Goal: Transaction & Acquisition: Purchase product/service

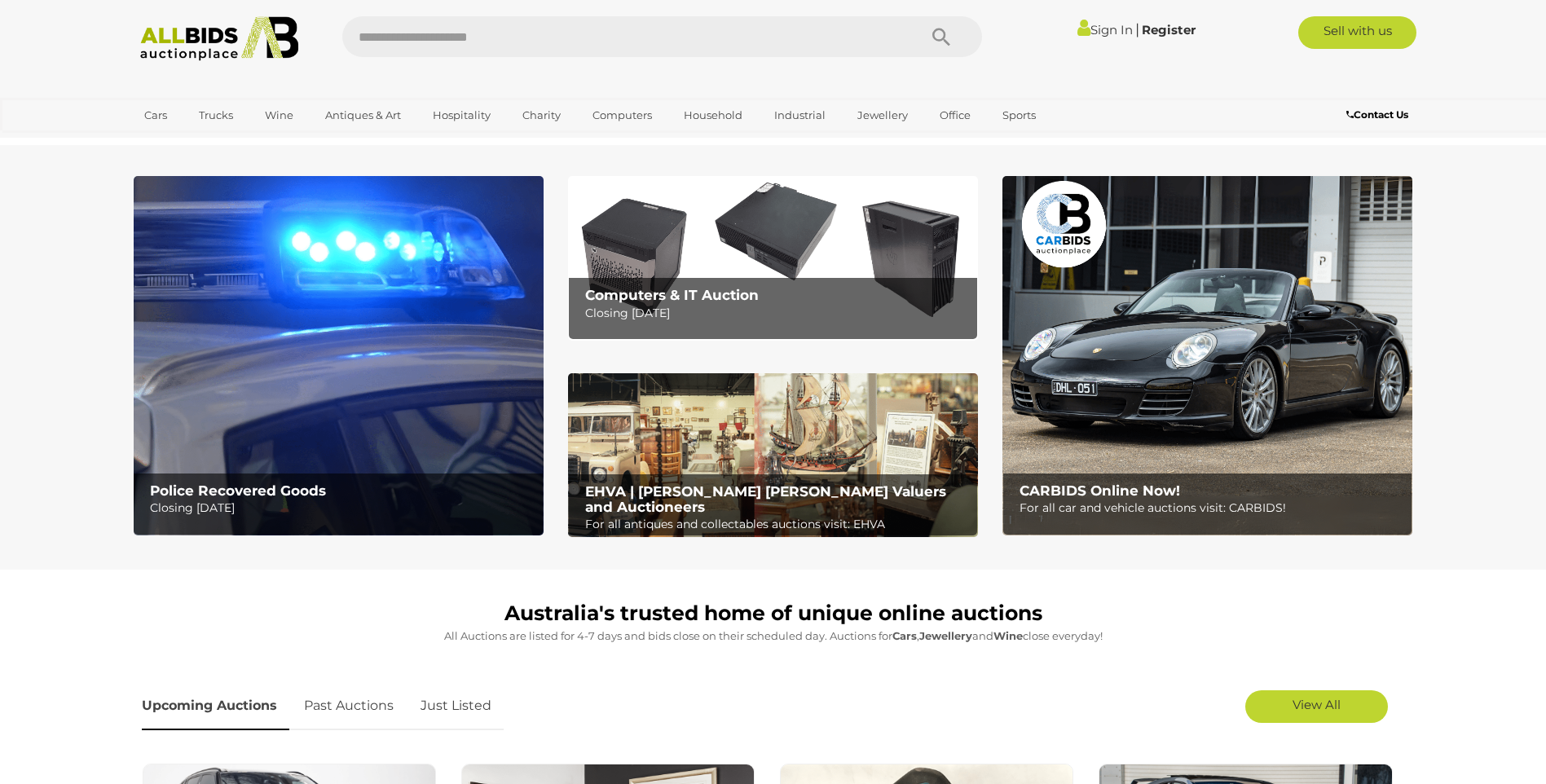
click at [1099, 27] on link "Sign In" at bounding box center [1105, 30] width 56 height 16
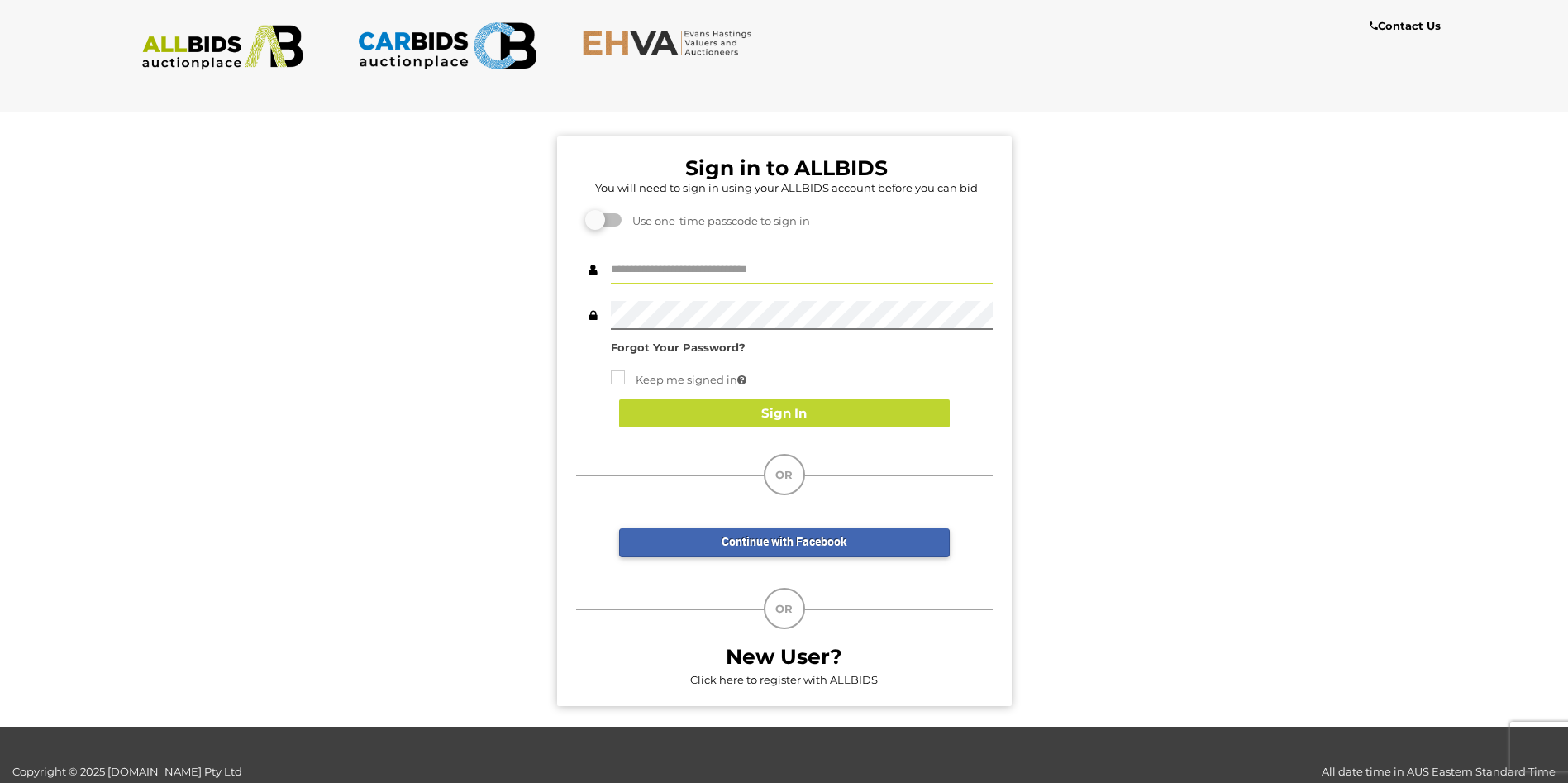
click at [749, 273] on input "text" at bounding box center [801, 270] width 381 height 29
type input "******"
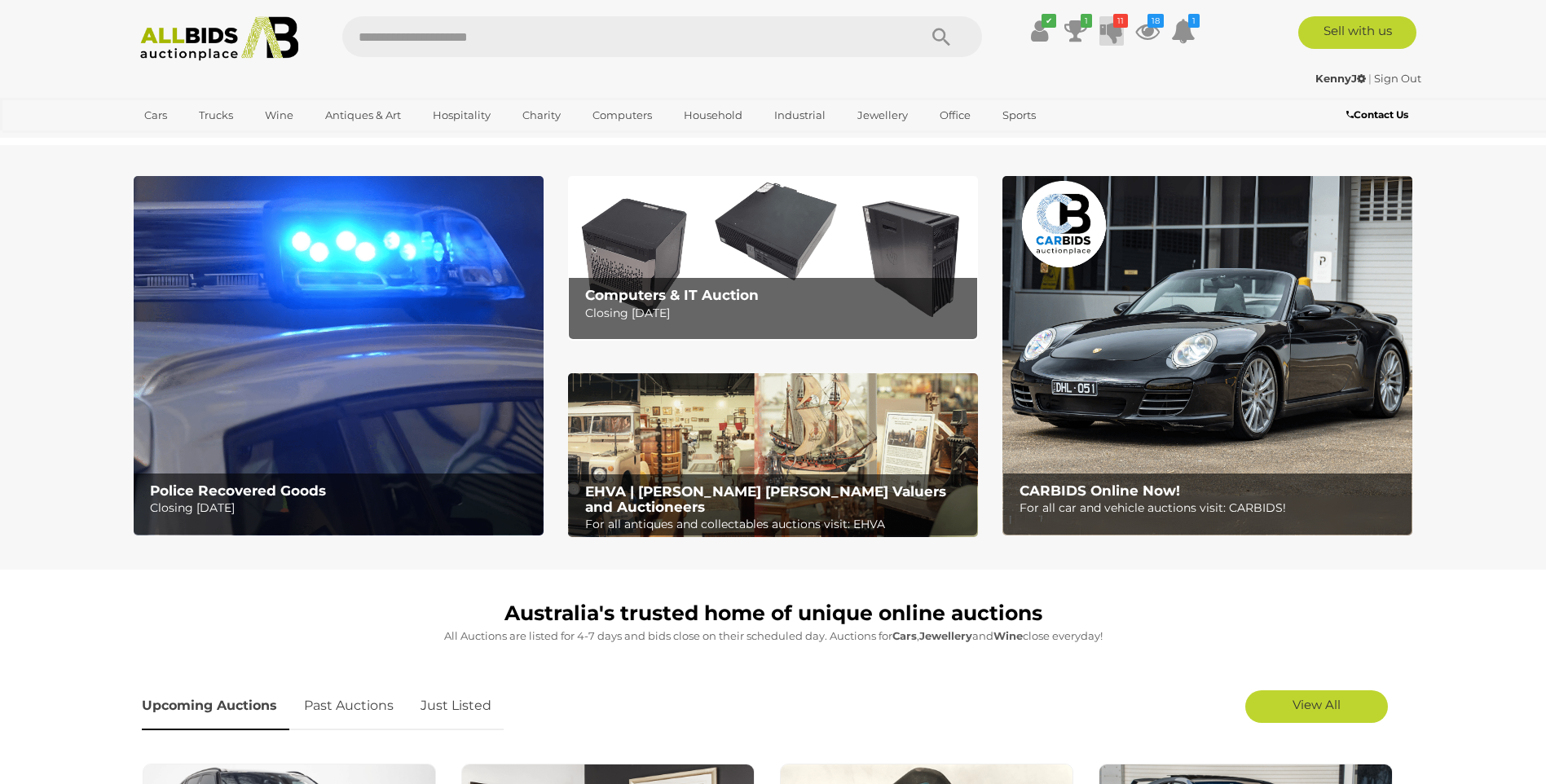
click at [1111, 26] on icon at bounding box center [1112, 30] width 23 height 29
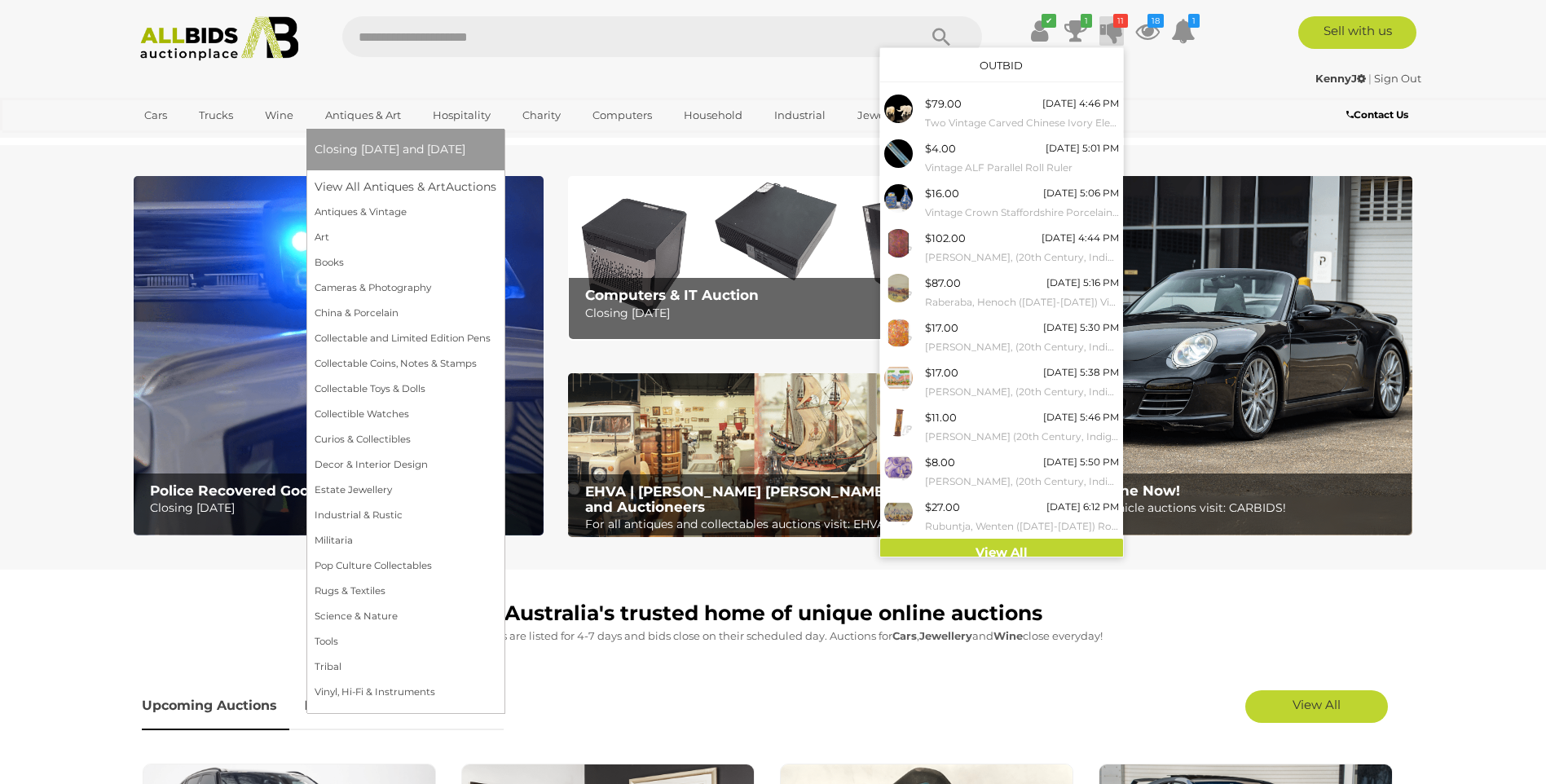
click at [382, 110] on link "Antiques & Art" at bounding box center [363, 115] width 97 height 26
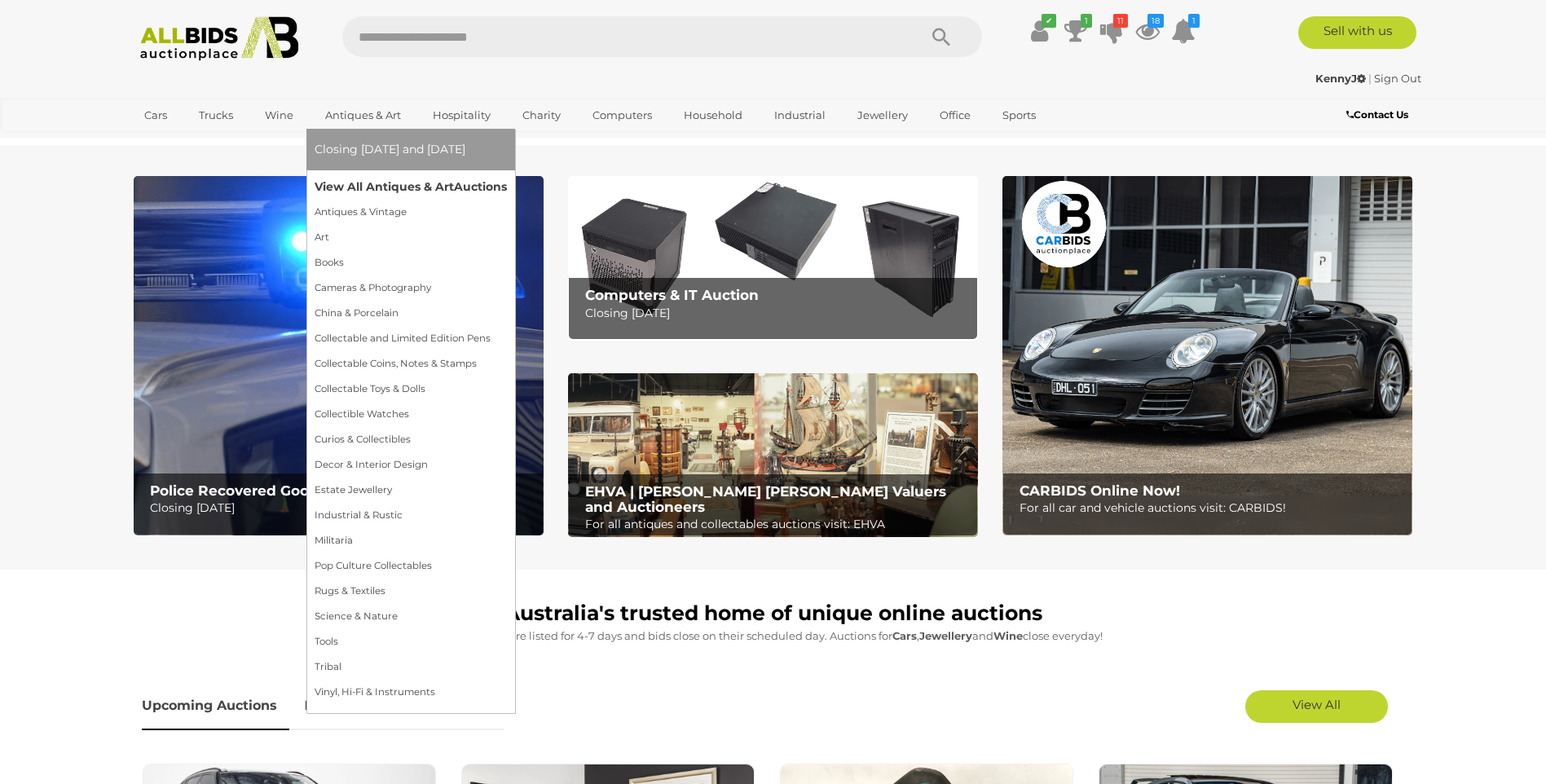
click at [377, 189] on link "View All Antiques & Art Auctions" at bounding box center [411, 186] width 192 height 26
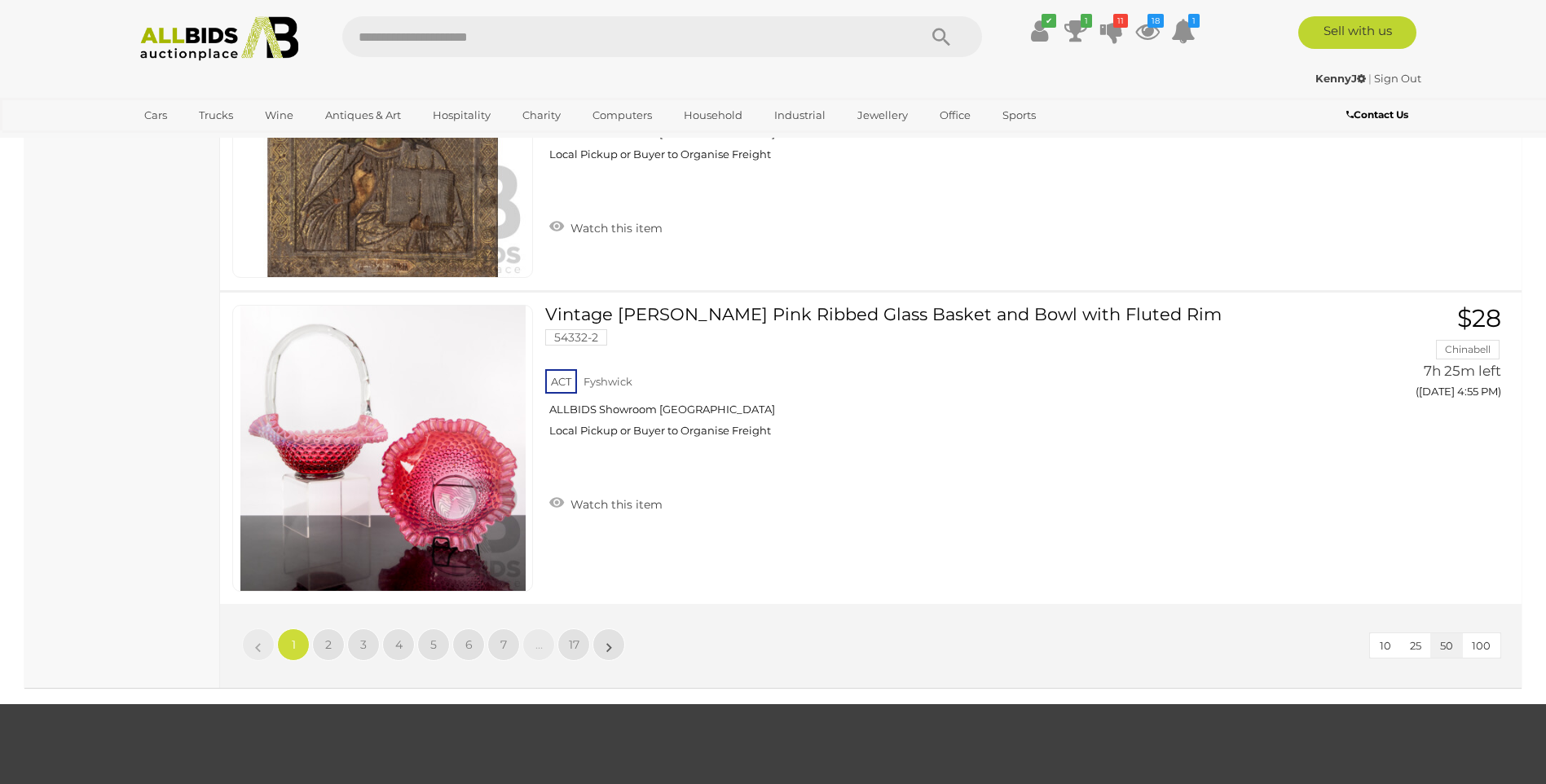
scroll to position [15839, 0]
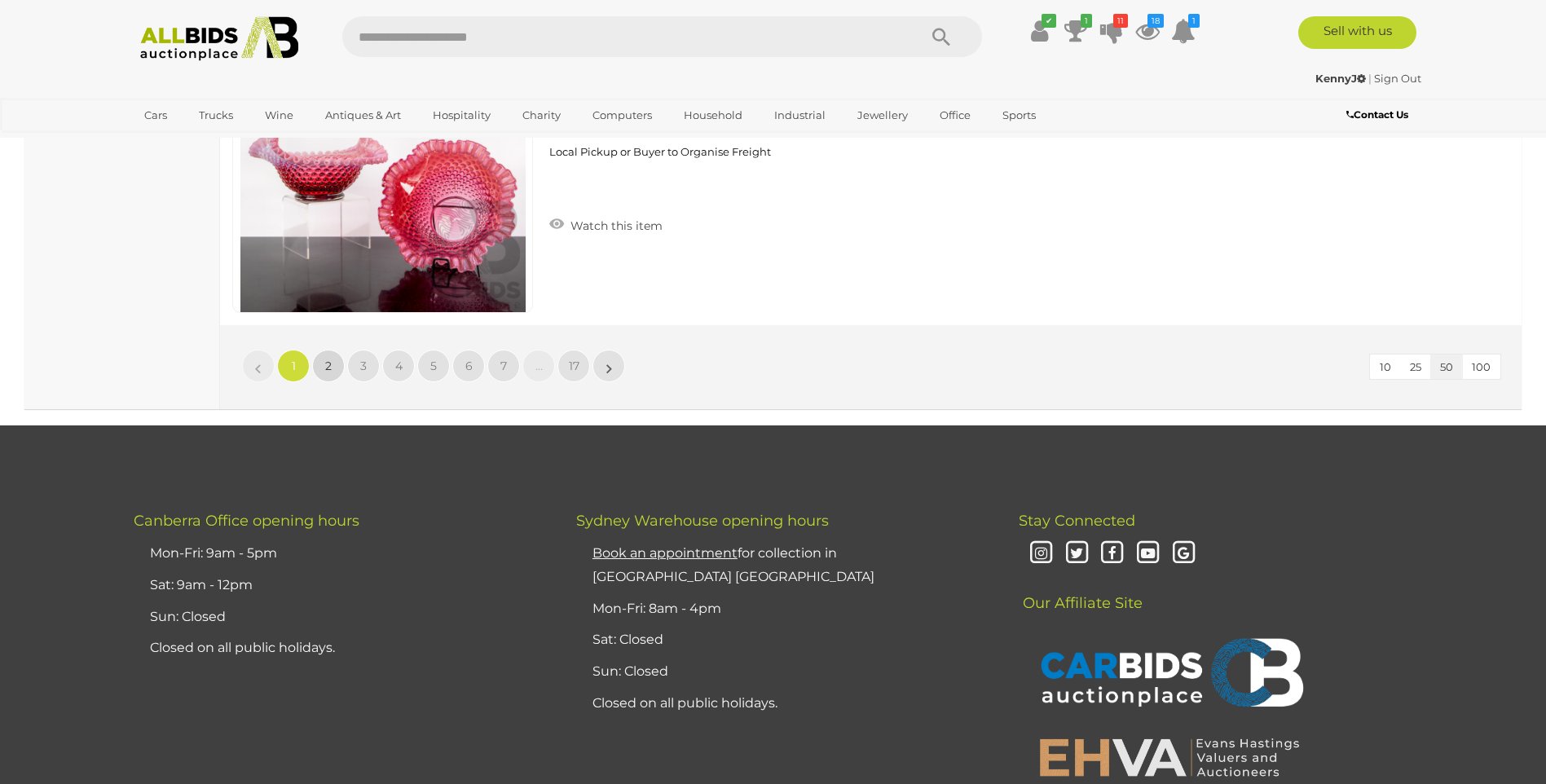
click at [328, 370] on span "2" at bounding box center [328, 366] width 6 height 15
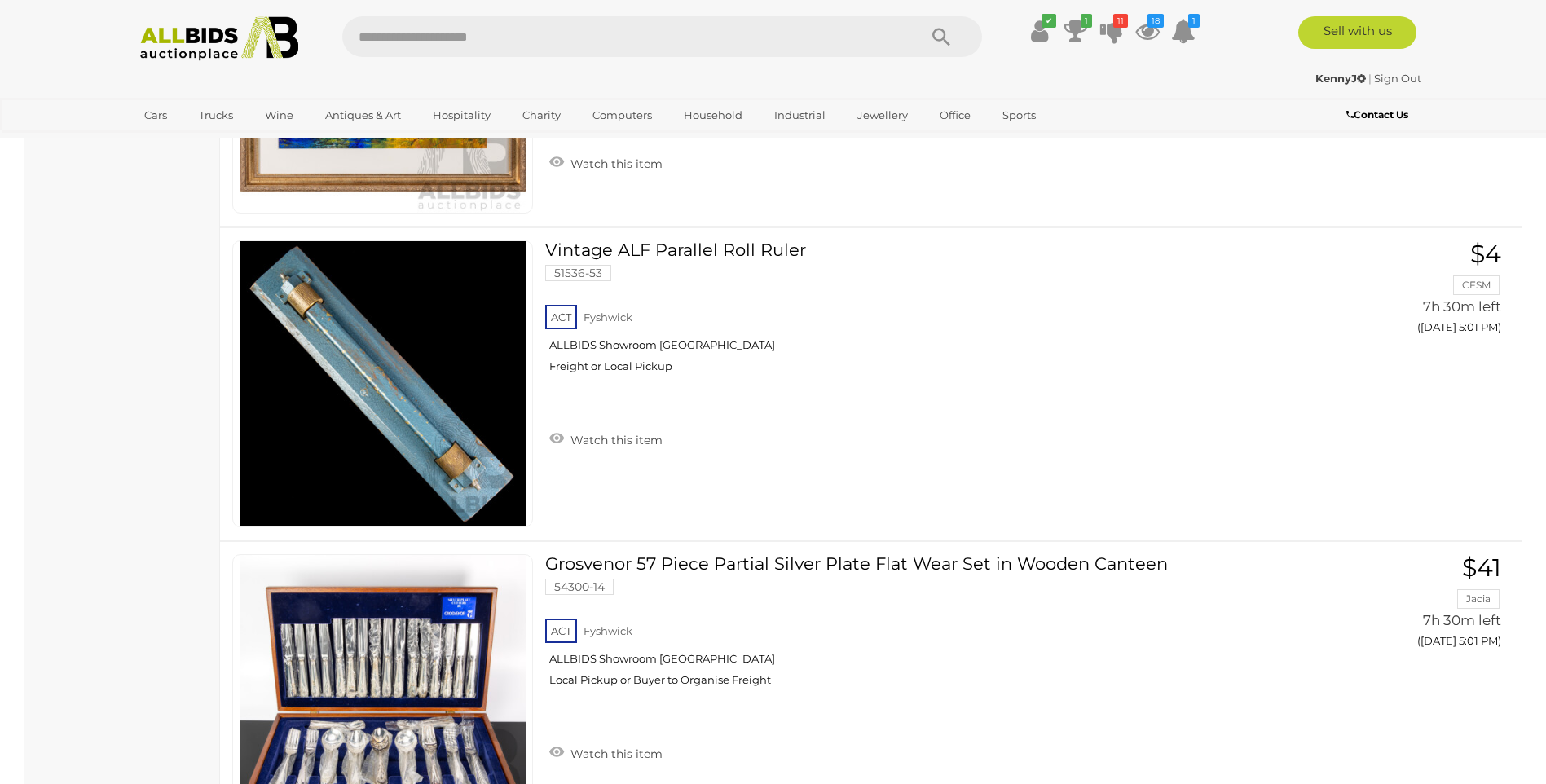
scroll to position [4979, 0]
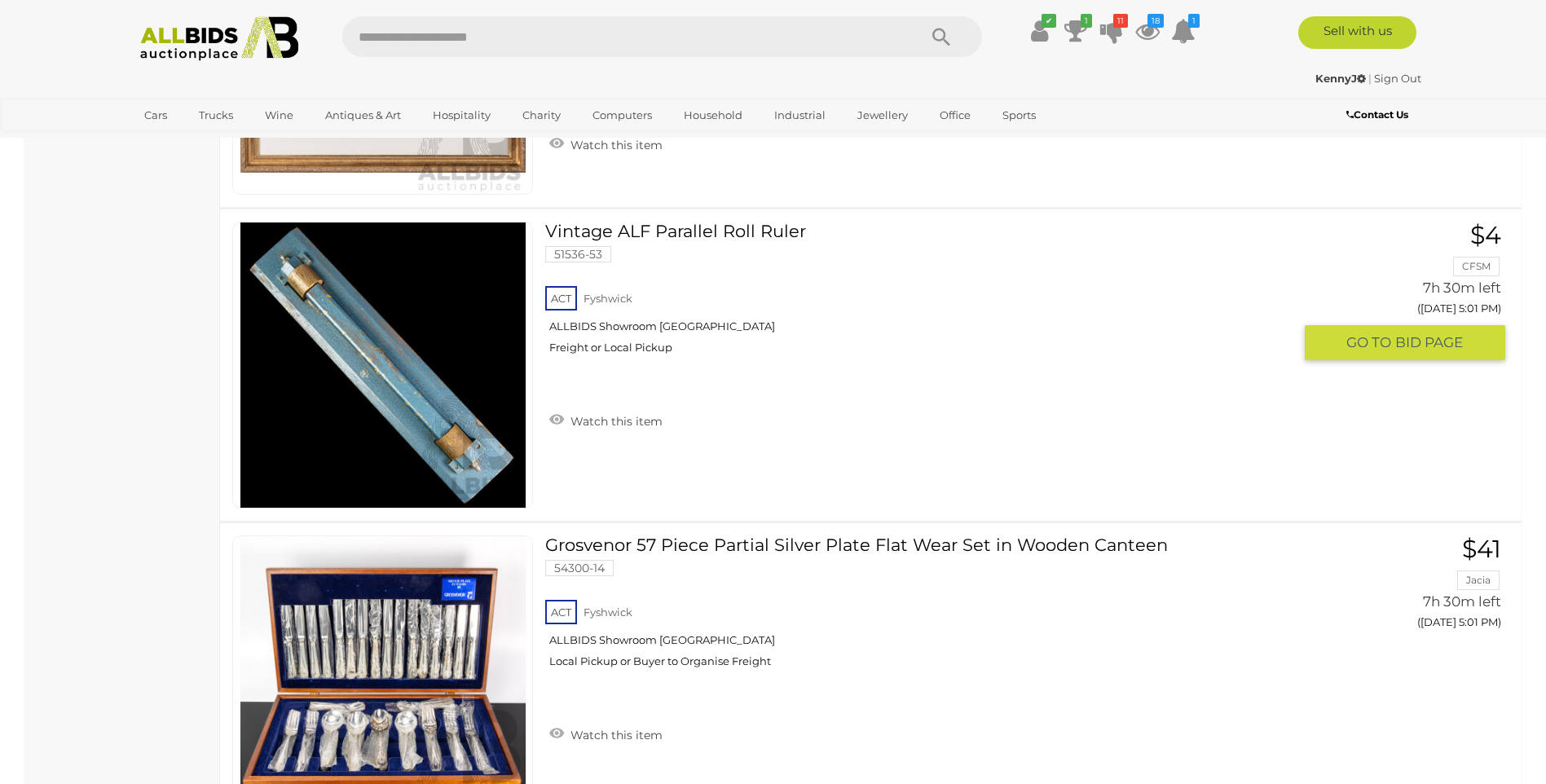
click at [1391, 340] on span "GO TO" at bounding box center [1369, 342] width 49 height 19
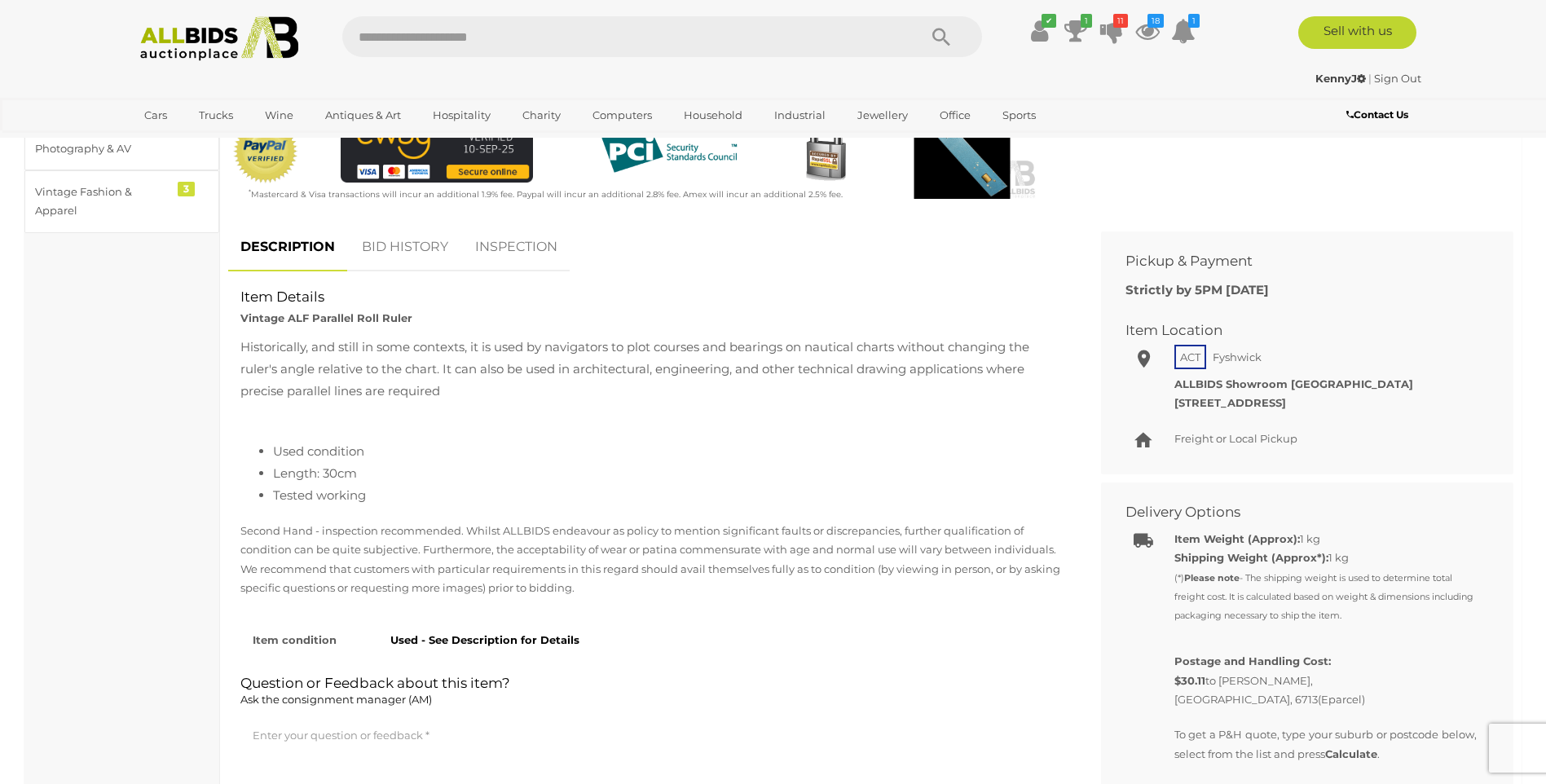
scroll to position [527, 0]
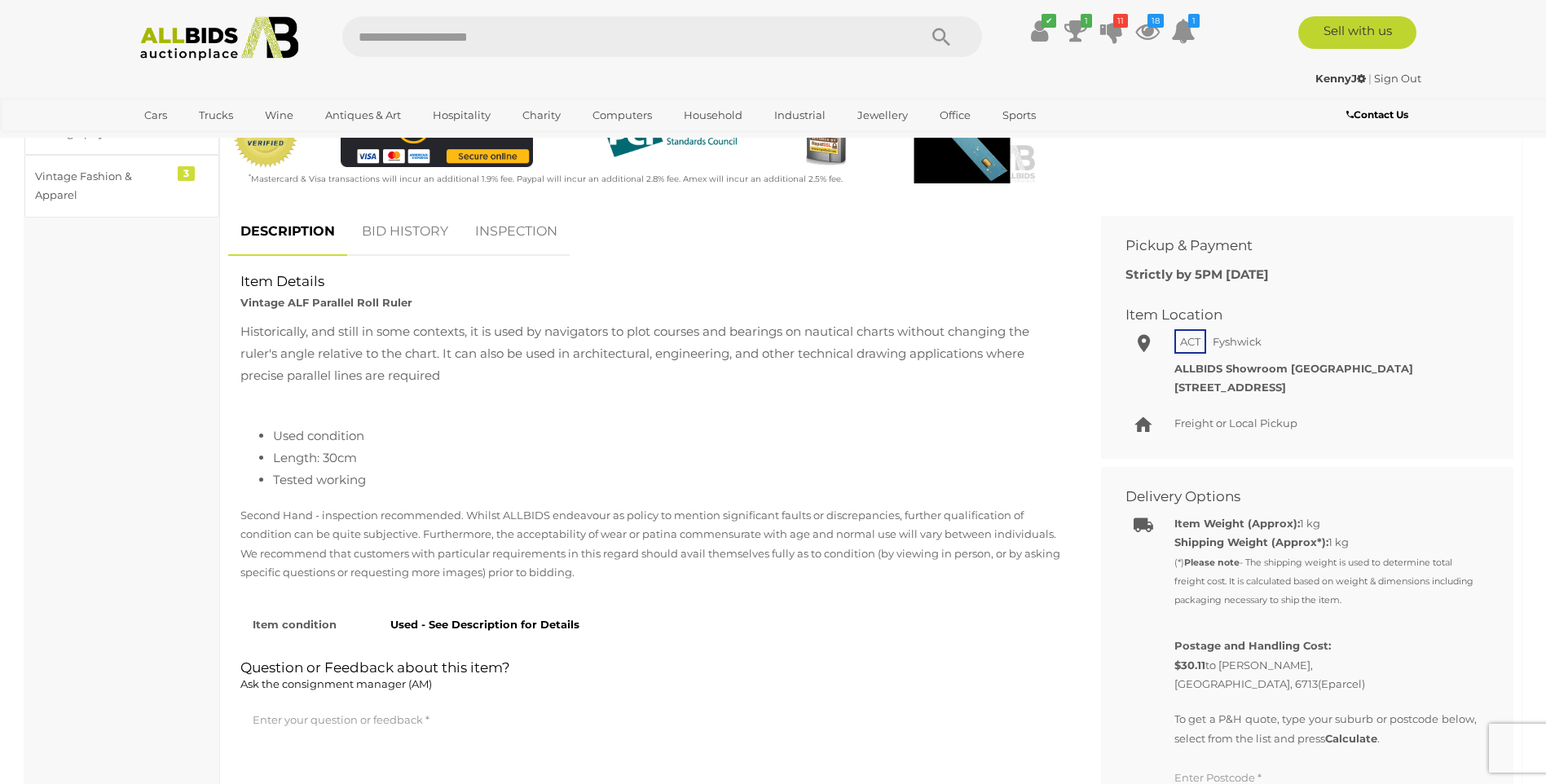
click at [403, 222] on link "BID HISTORY" at bounding box center [404, 231] width 110 height 48
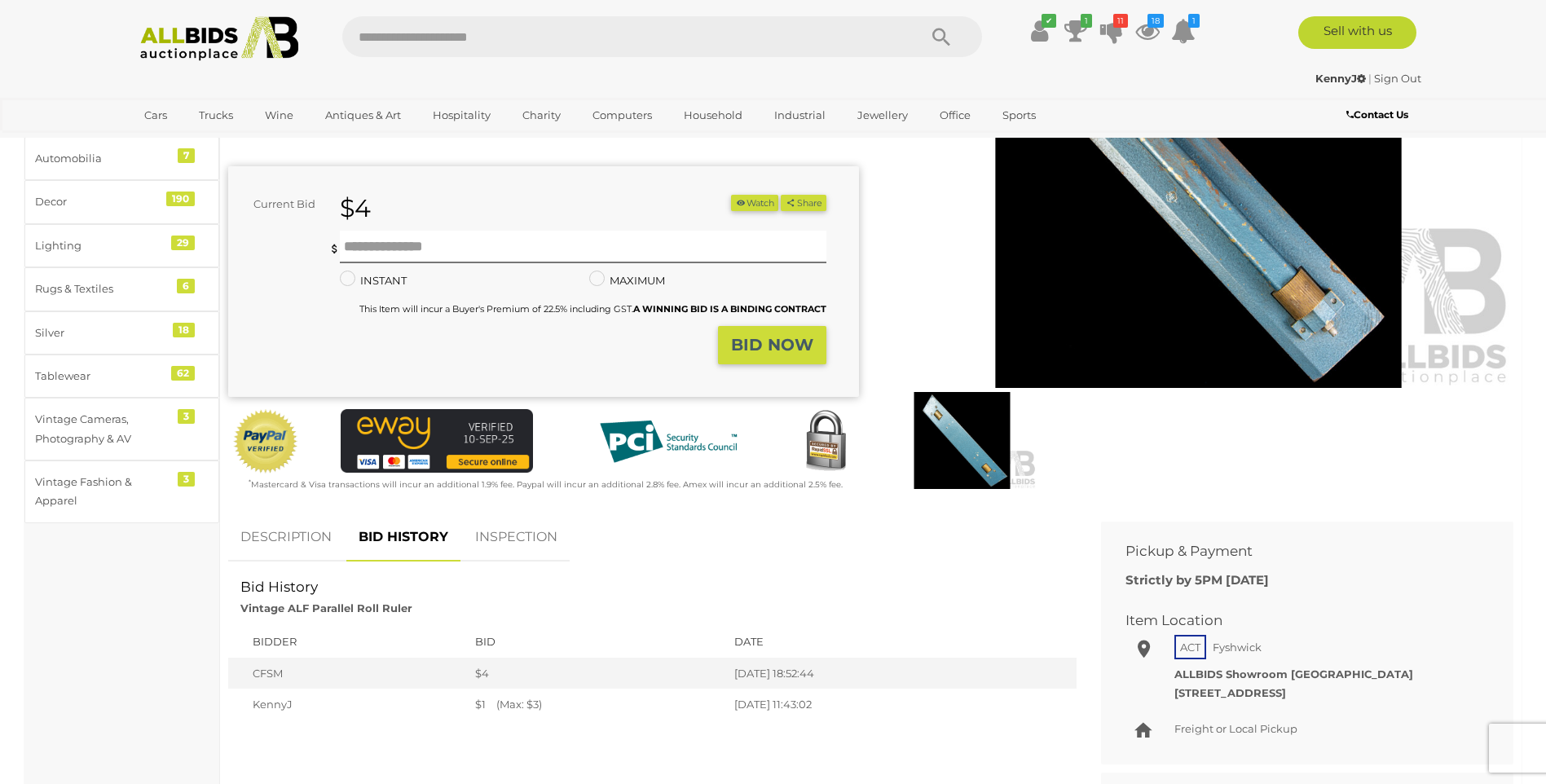
scroll to position [0, 0]
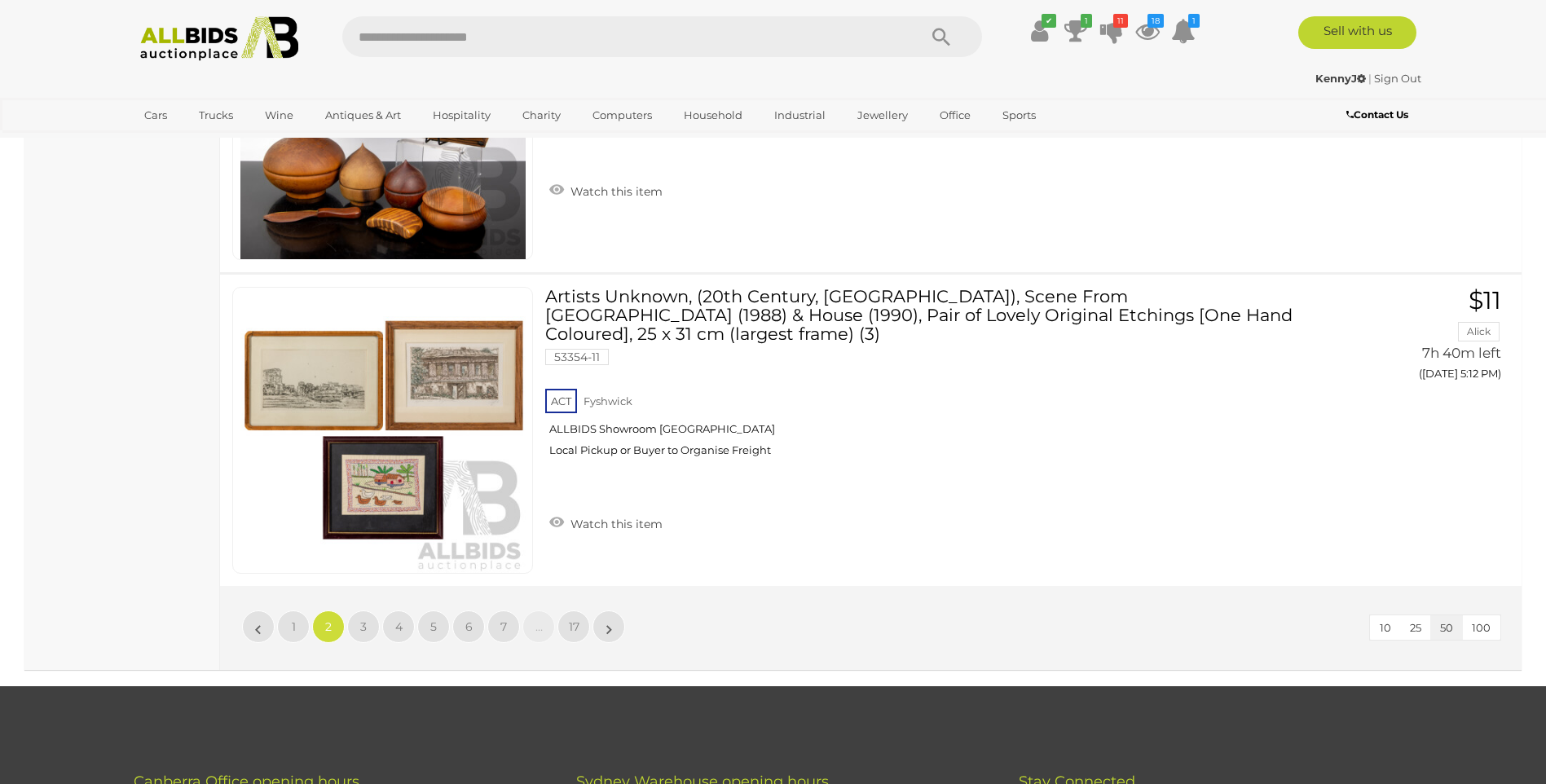
scroll to position [15671, 0]
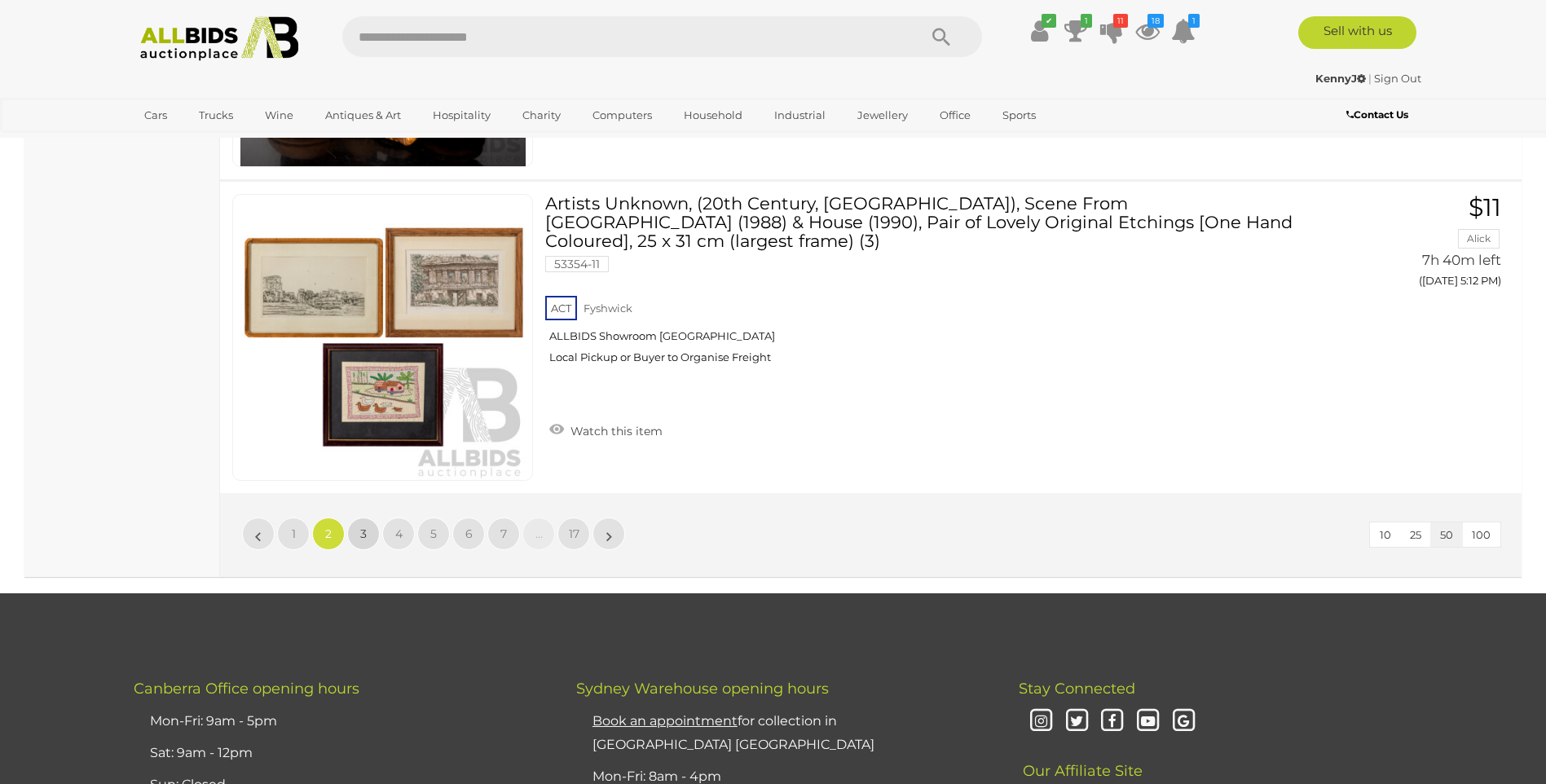
click at [358, 533] on link "3" at bounding box center [363, 533] width 33 height 33
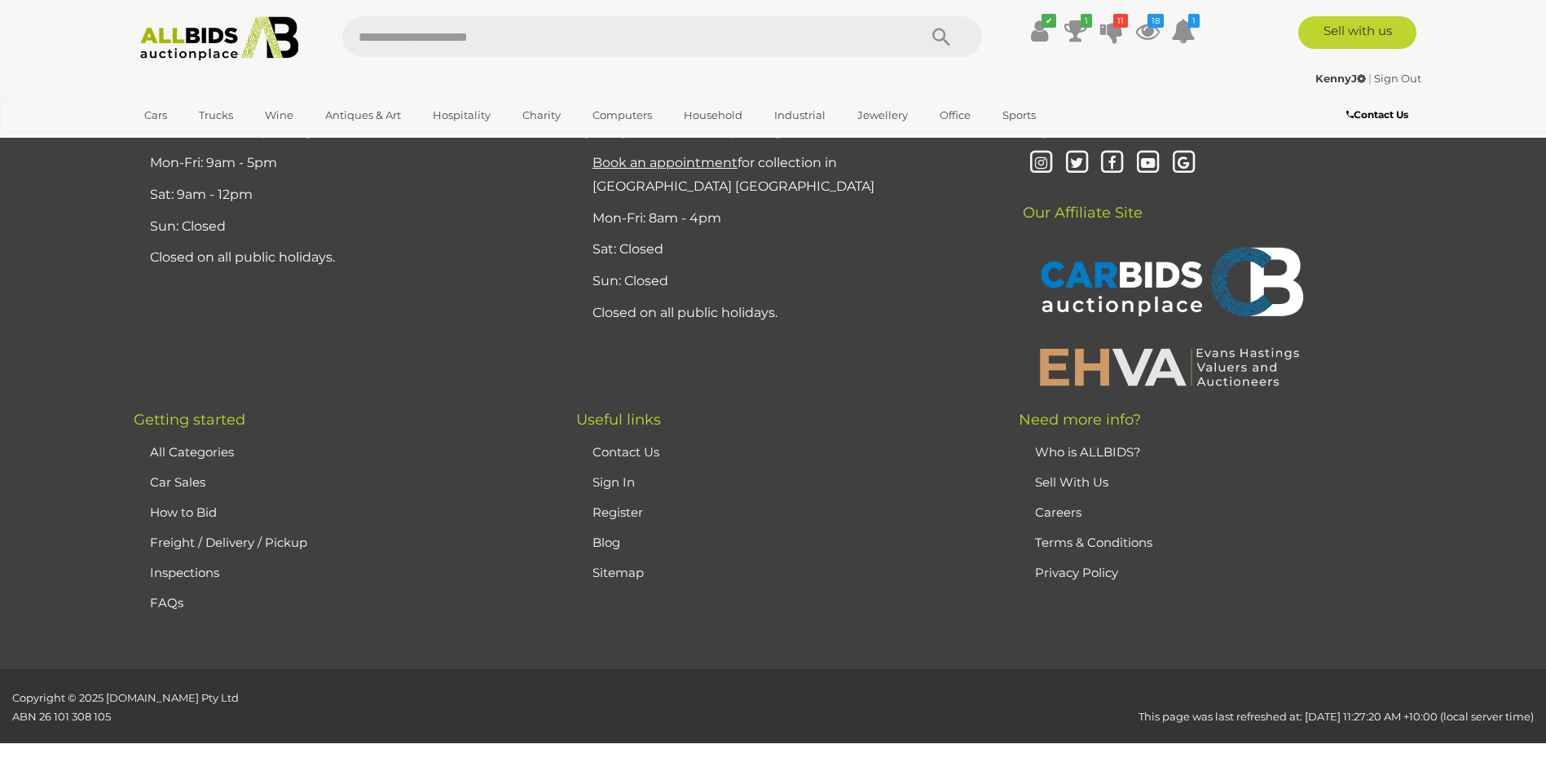
scroll to position [318, 0]
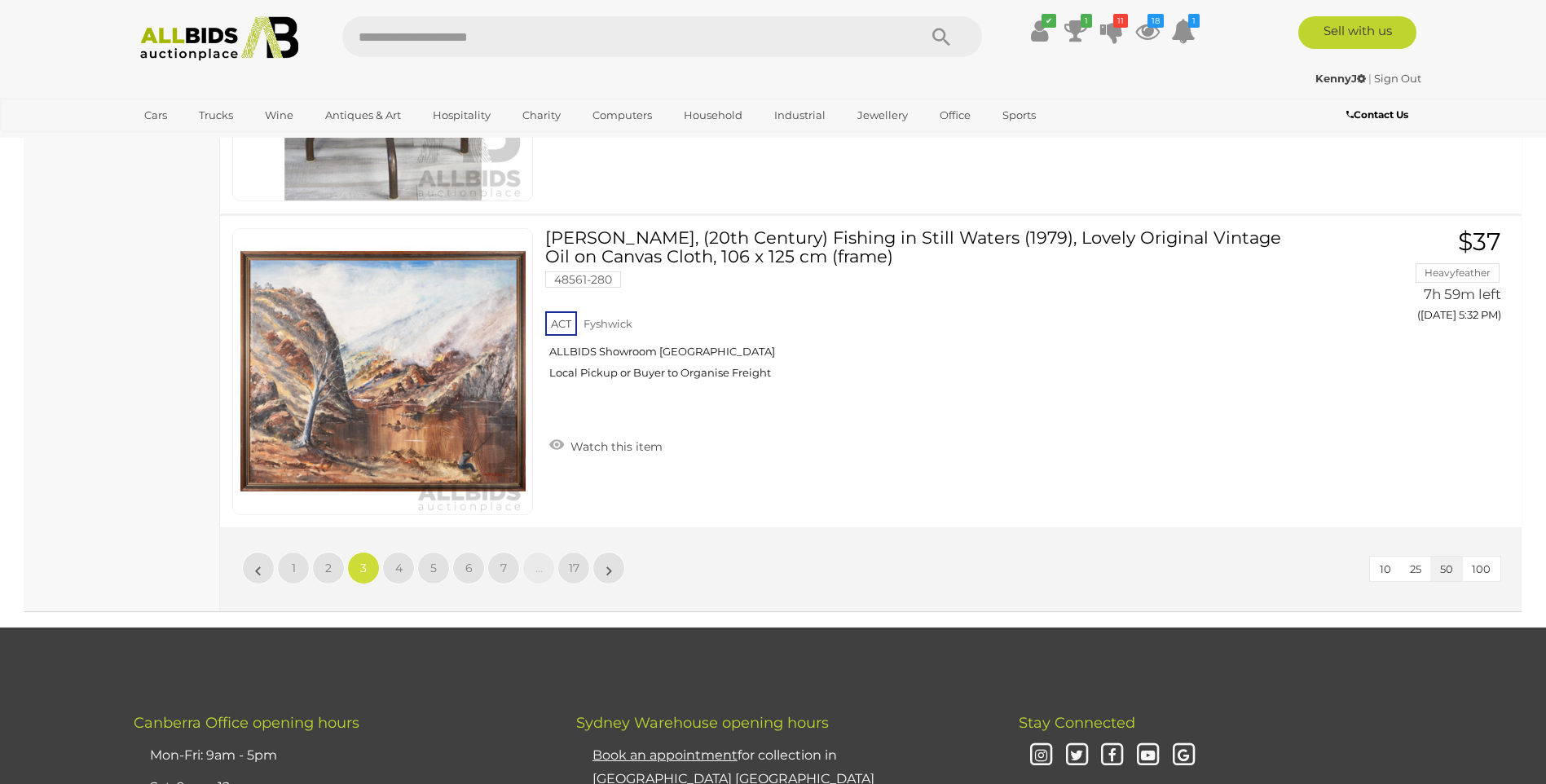
scroll to position [15655, 0]
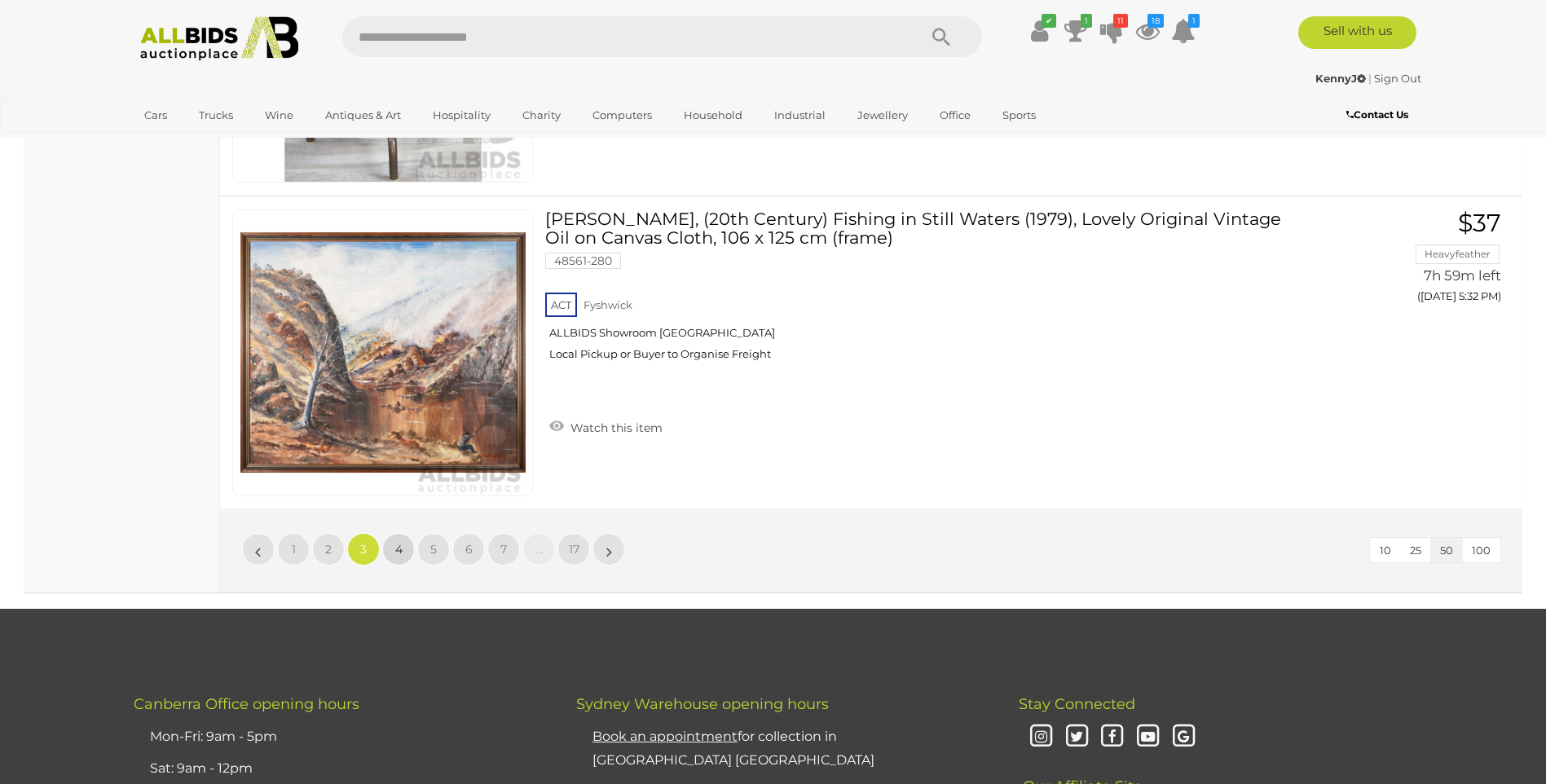
click at [396, 552] on span "4" at bounding box center [399, 549] width 7 height 15
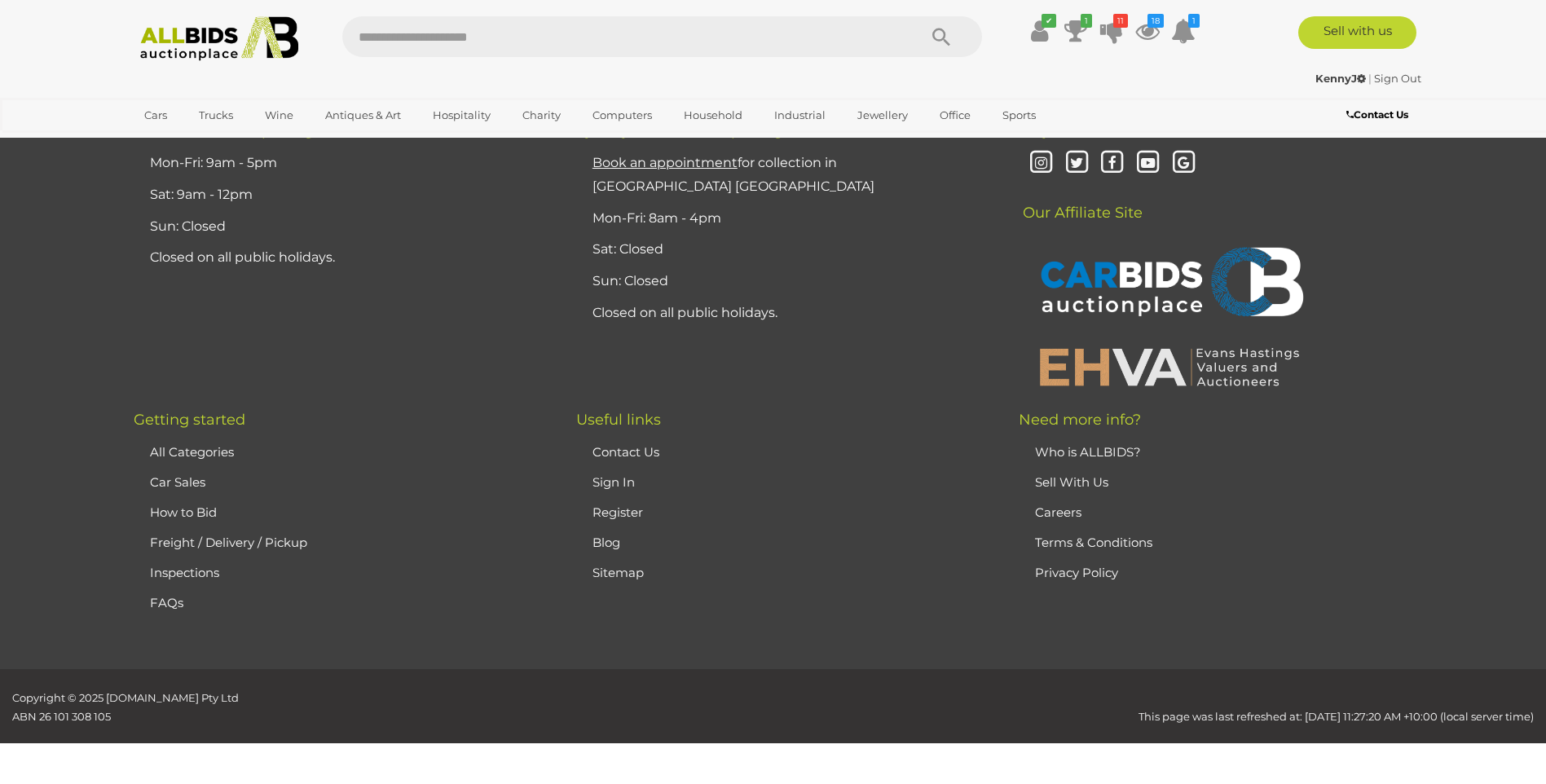
scroll to position [318, 0]
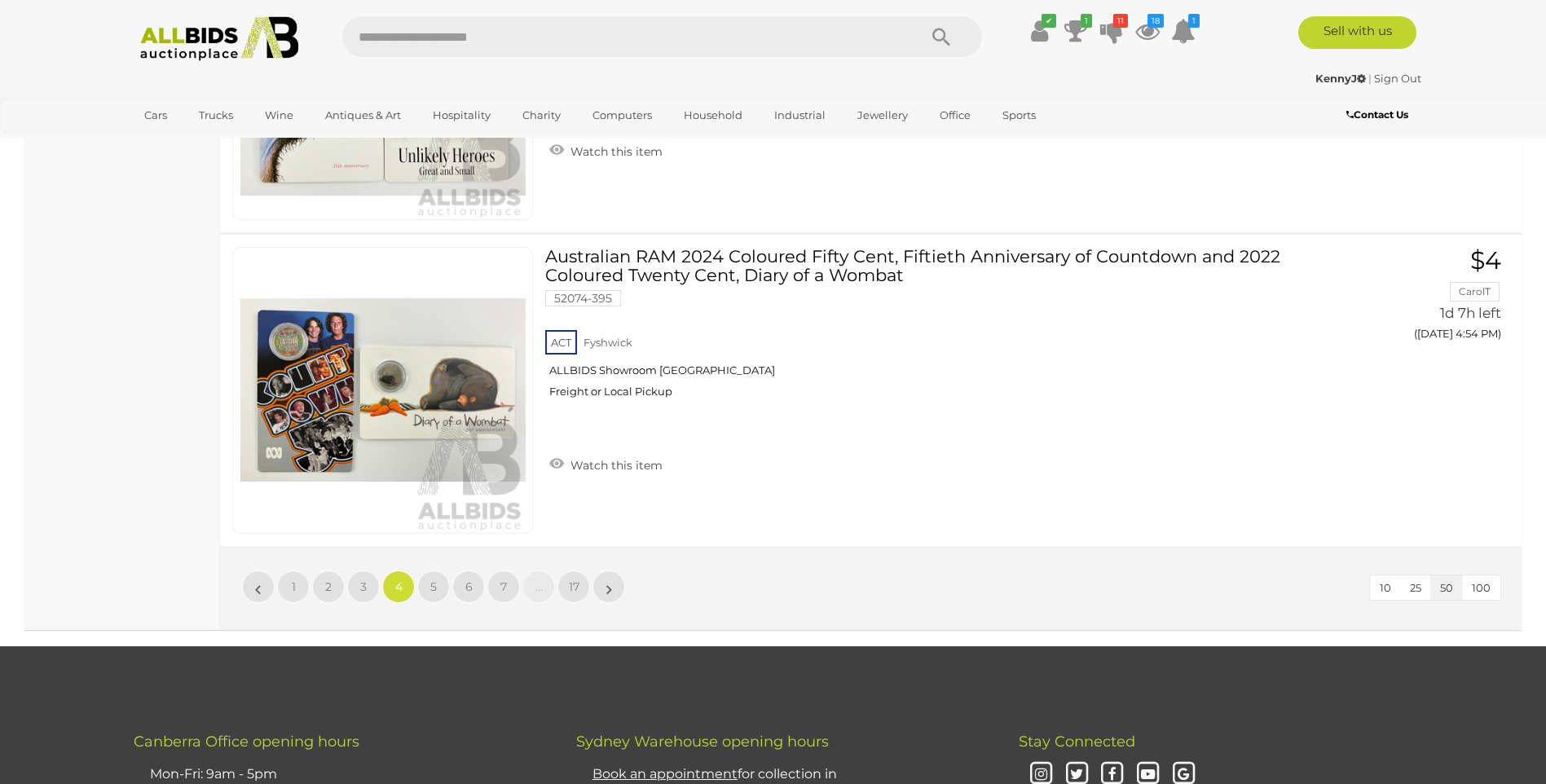
scroll to position [15637, 0]
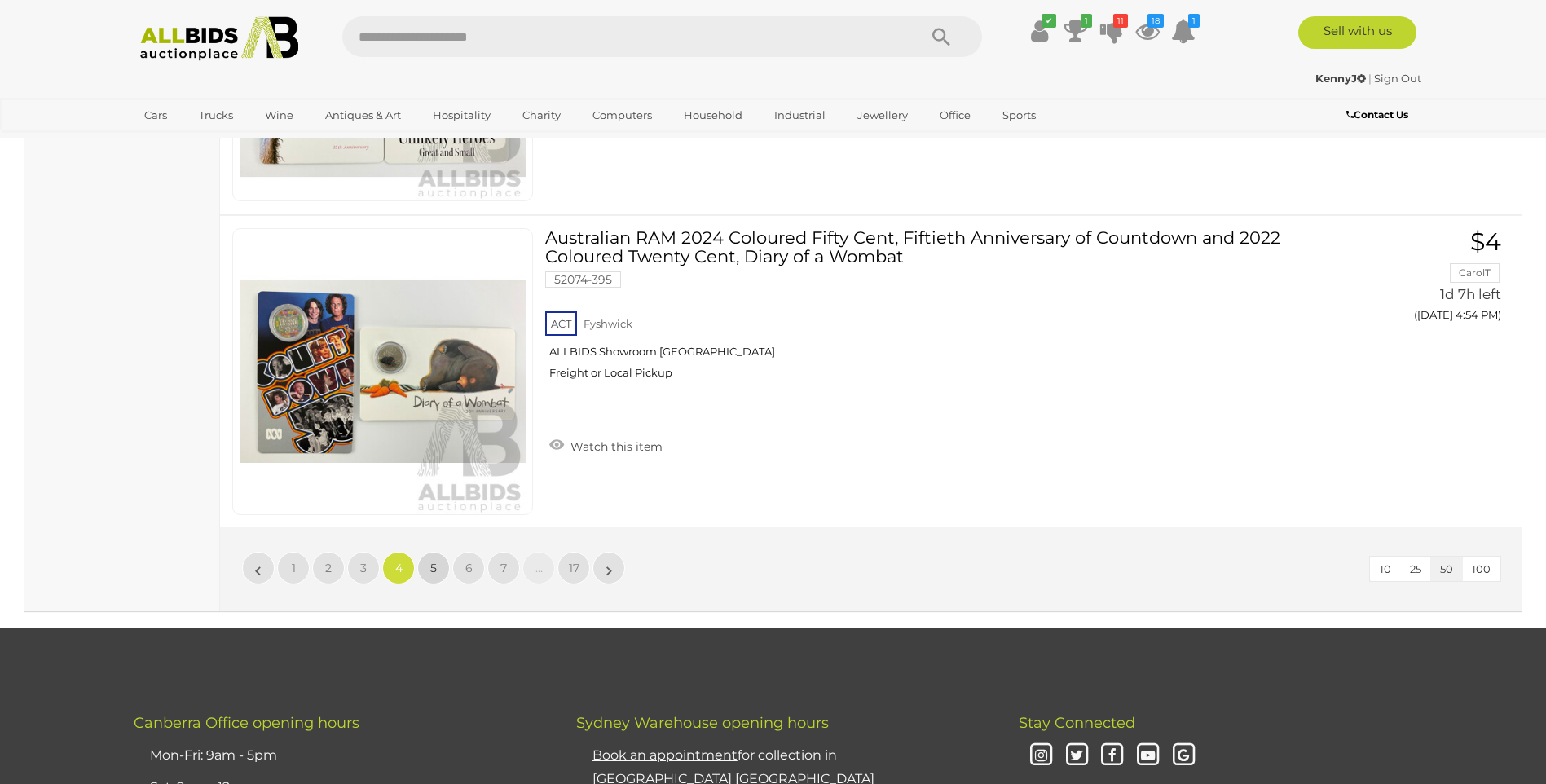
click at [438, 568] on link "5" at bounding box center [433, 568] width 33 height 33
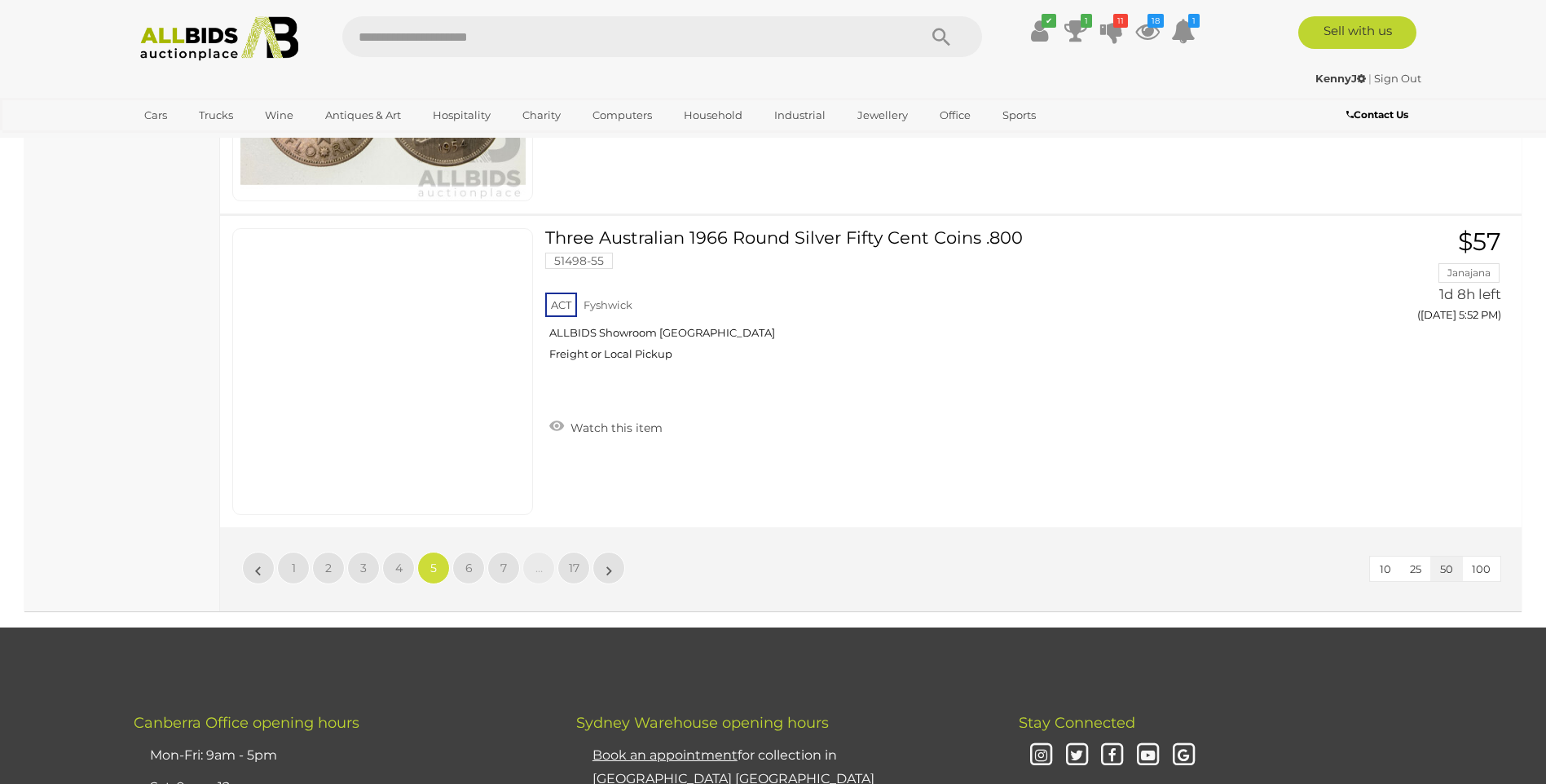
scroll to position [15823, 0]
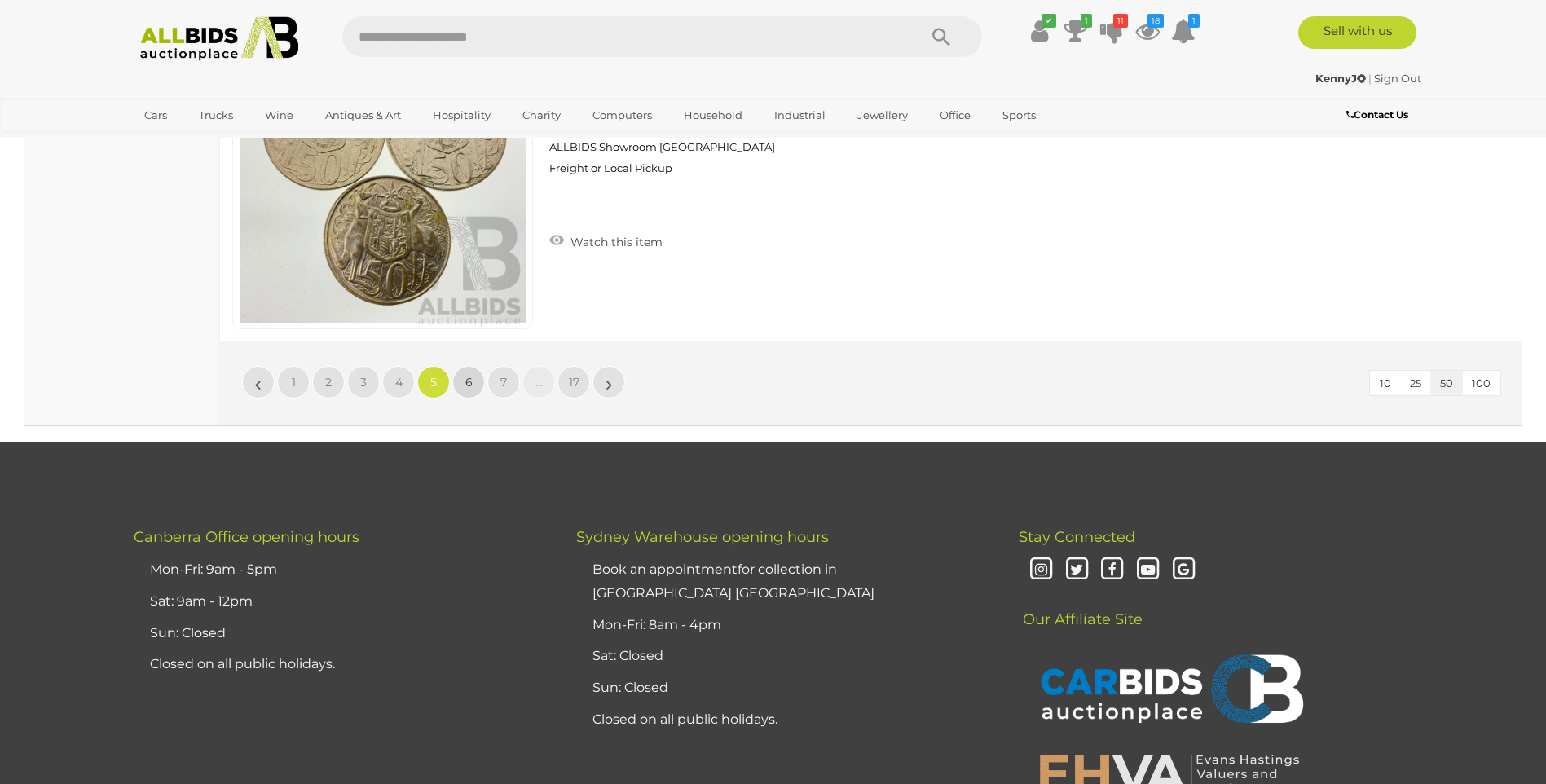
click at [465, 386] on span "6" at bounding box center [469, 381] width 7 height 15
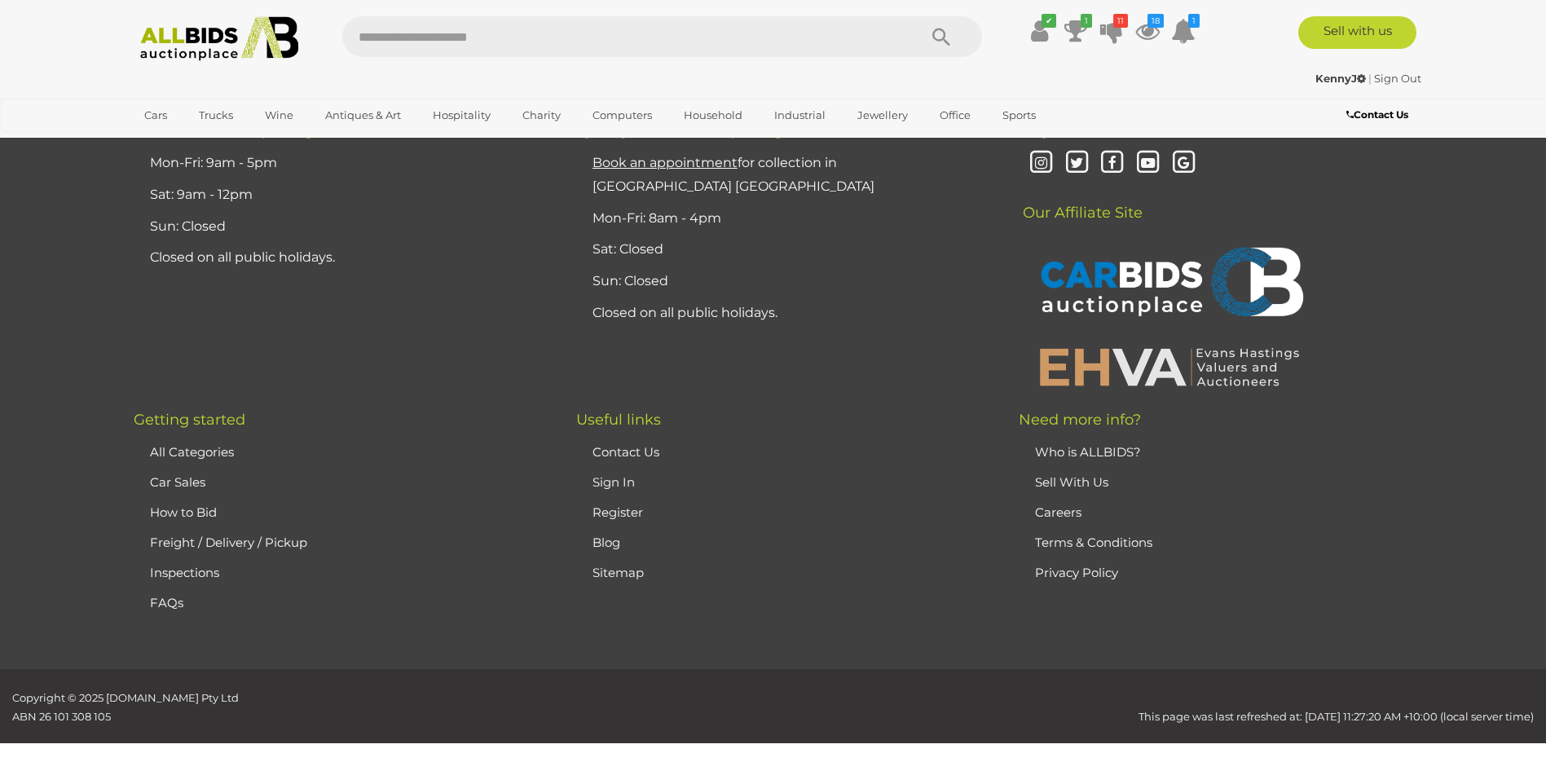
scroll to position [318, 0]
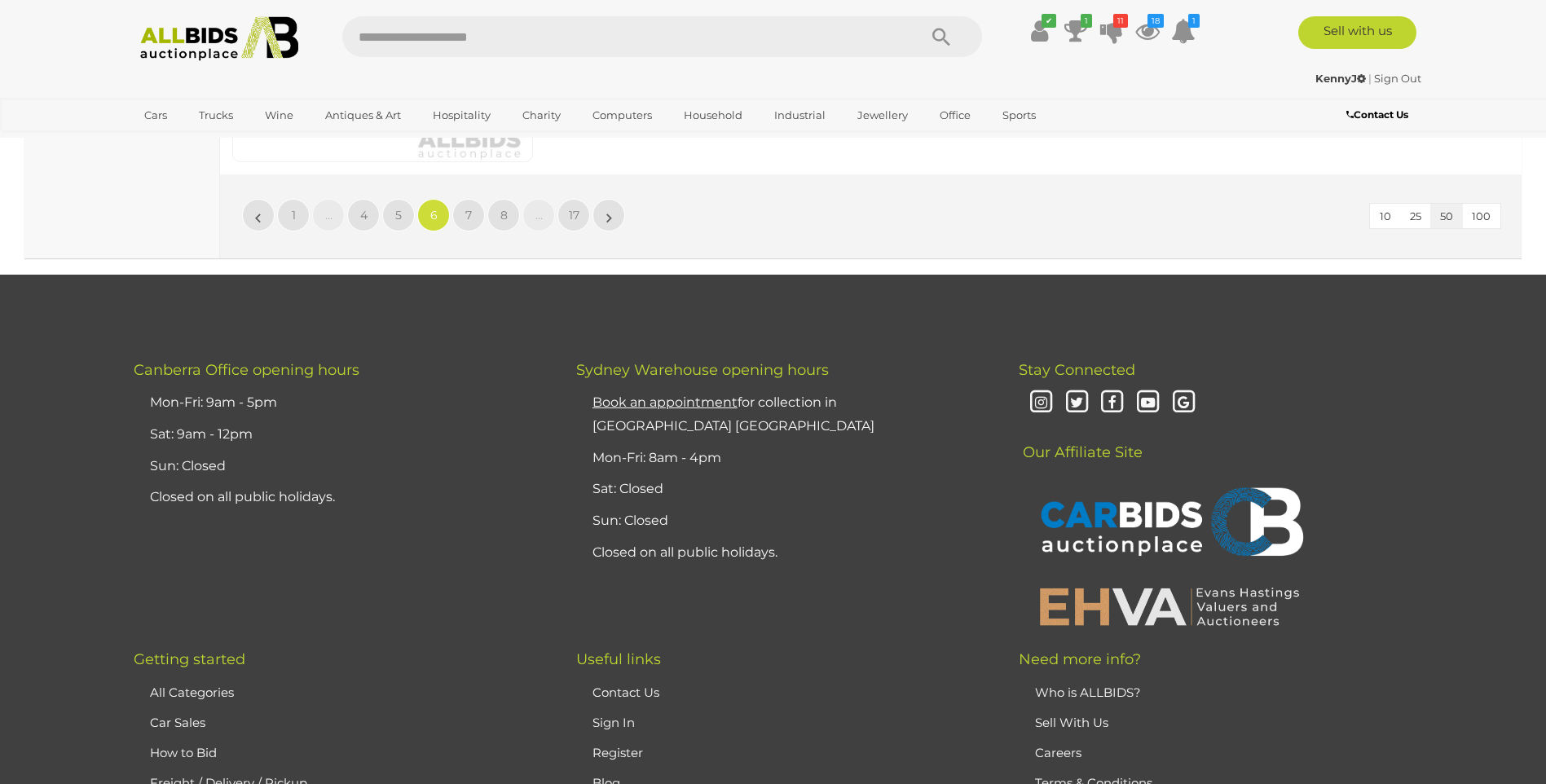
scroll to position [15823, 0]
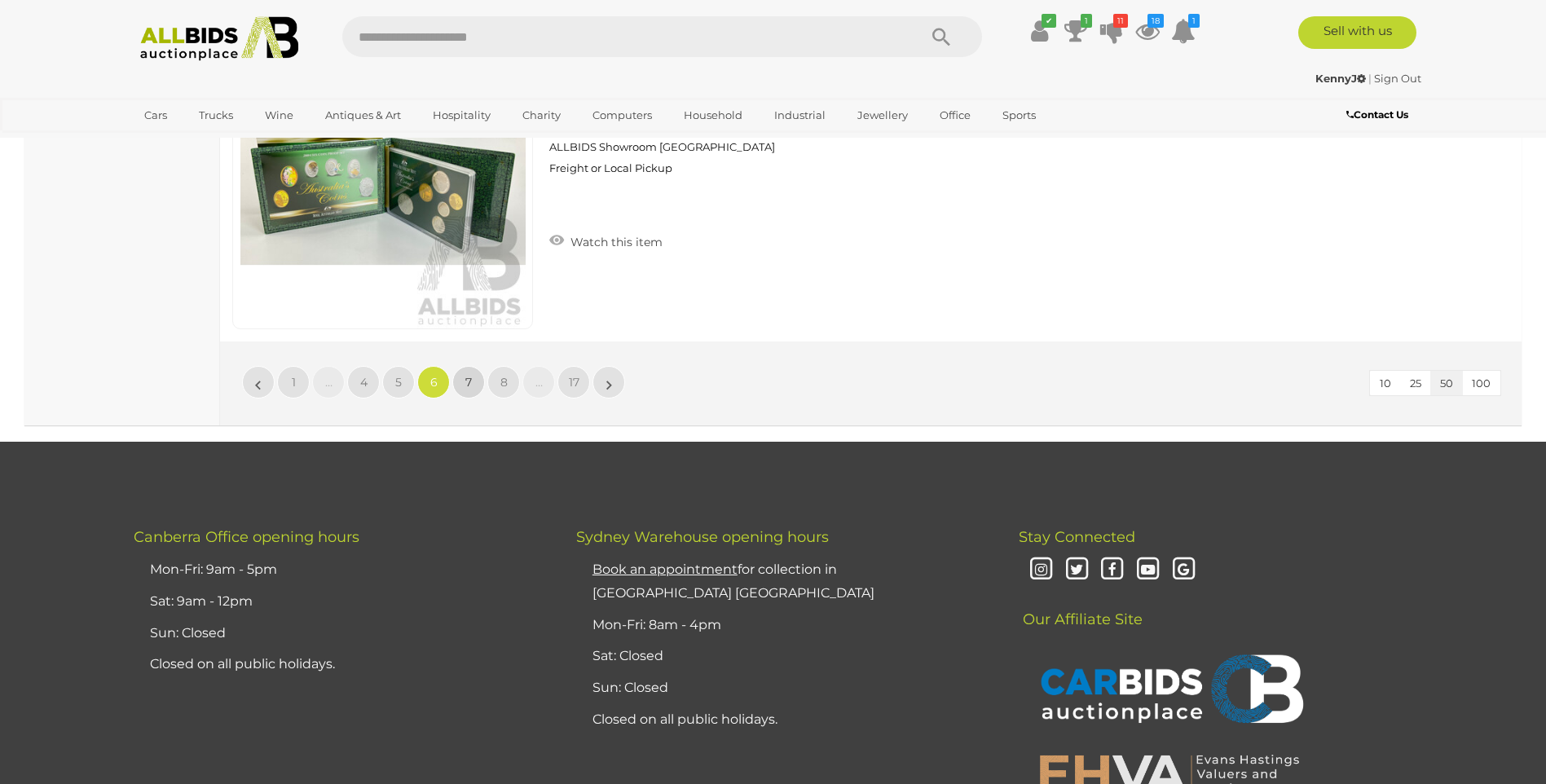
click at [465, 381] on span "7" at bounding box center [468, 381] width 6 height 15
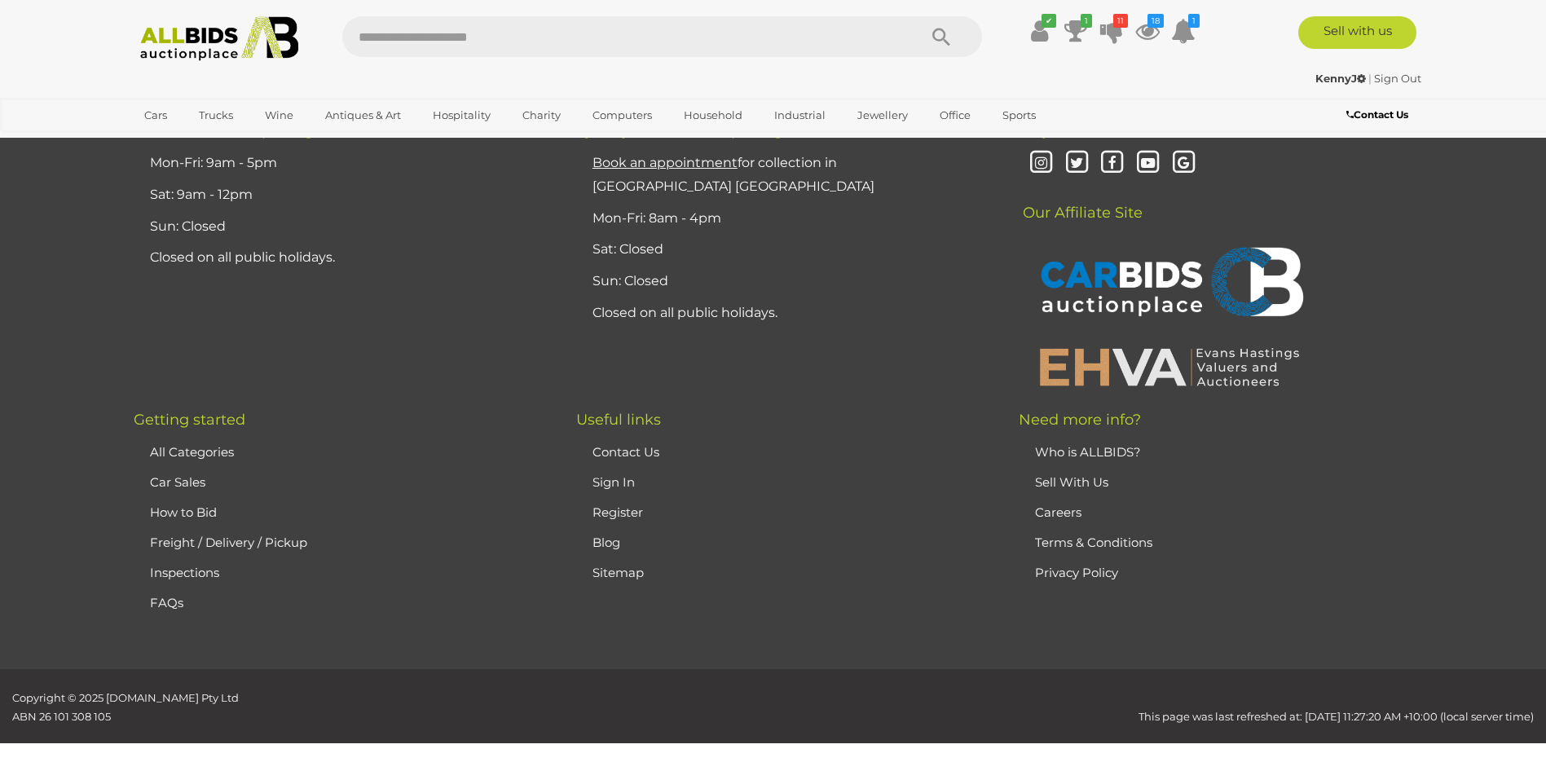
scroll to position [318, 0]
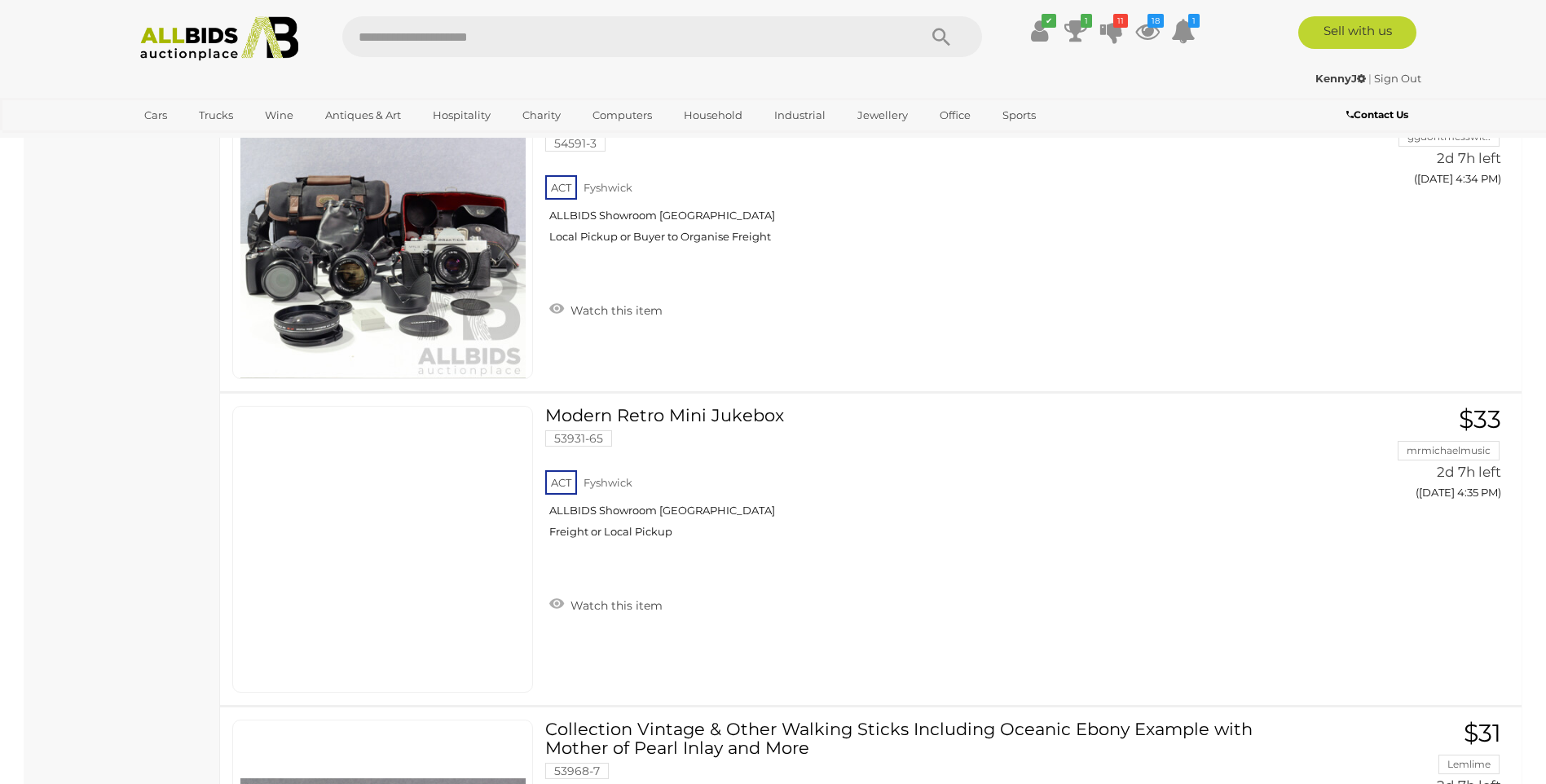
scroll to position [3512, 0]
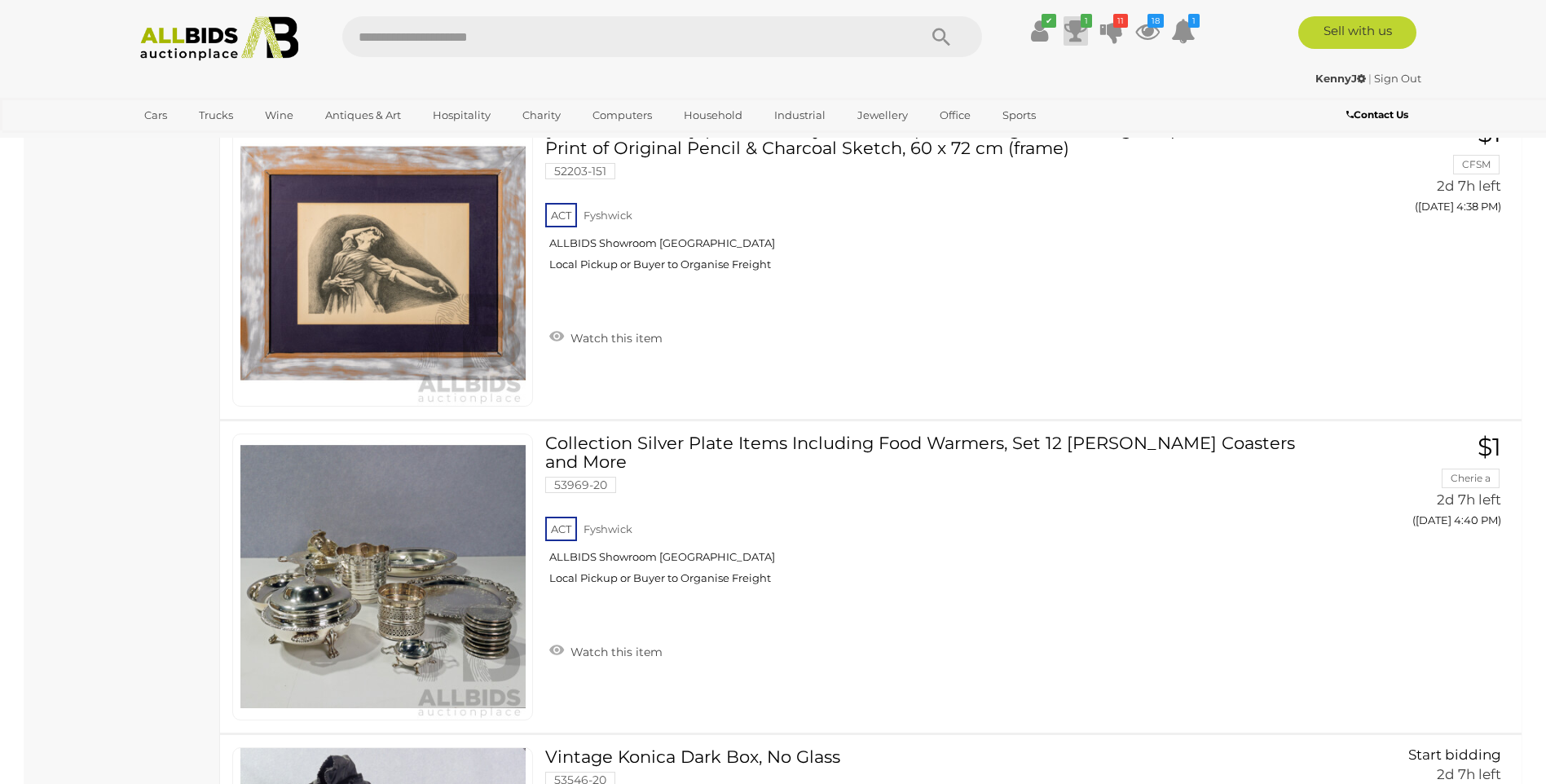
click at [1074, 25] on icon at bounding box center [1075, 30] width 23 height 29
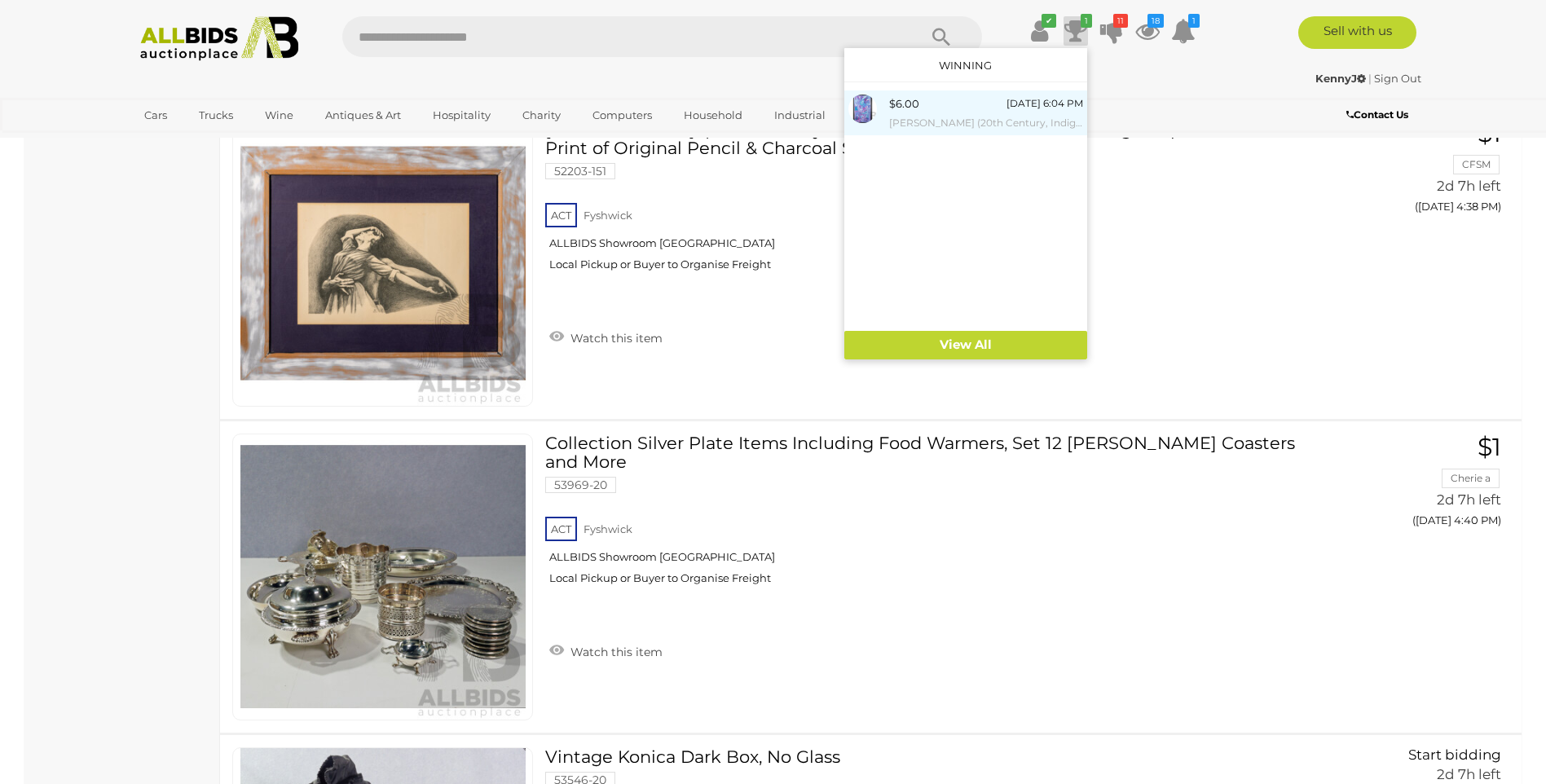
click at [939, 115] on small "Louise Numina Napananka (20th Century, Indigenous-Australian, 1976-), Bush Yams…" at bounding box center [986, 123] width 194 height 18
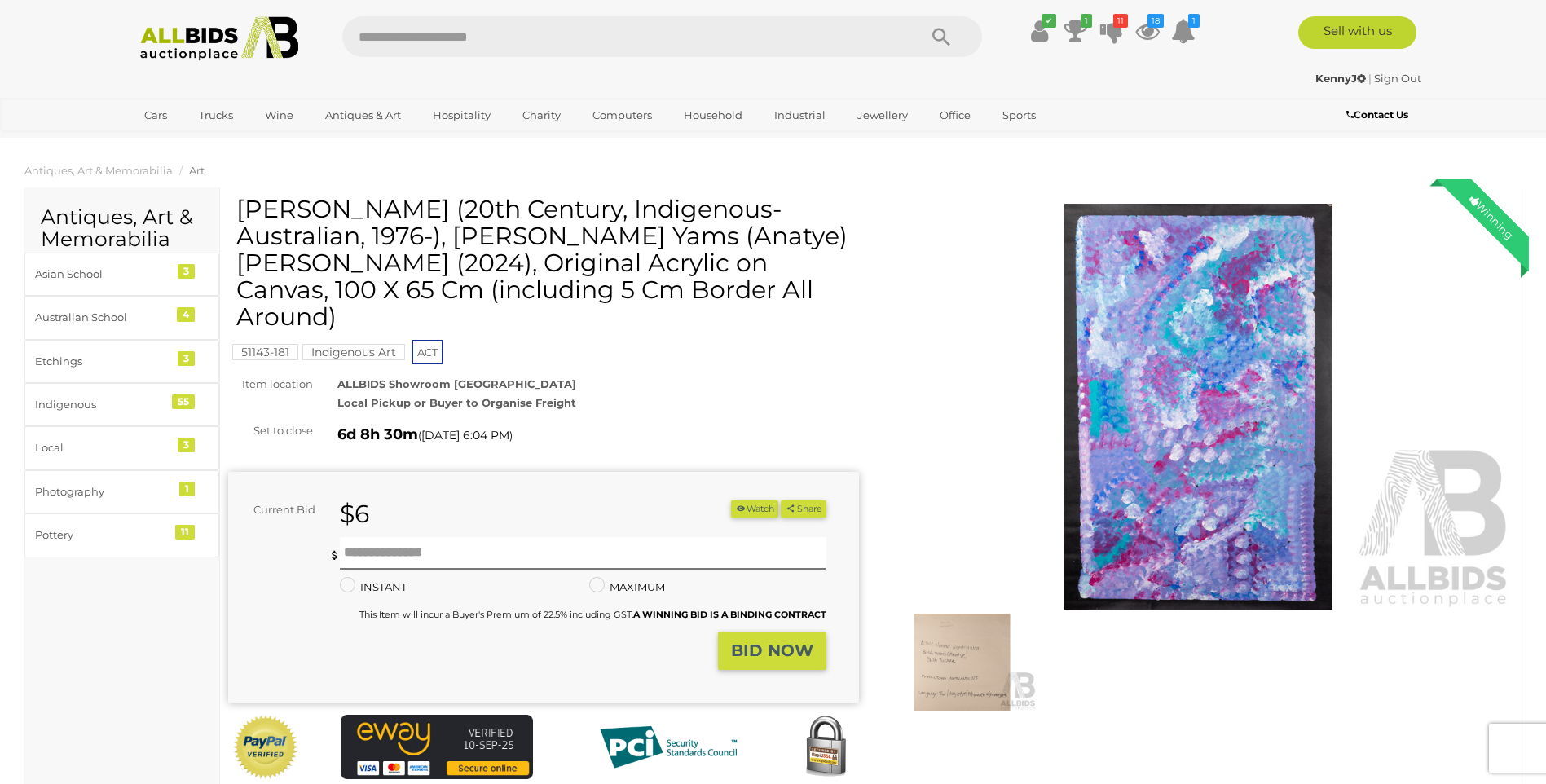
click at [948, 669] on img at bounding box center [962, 661] width 149 height 96
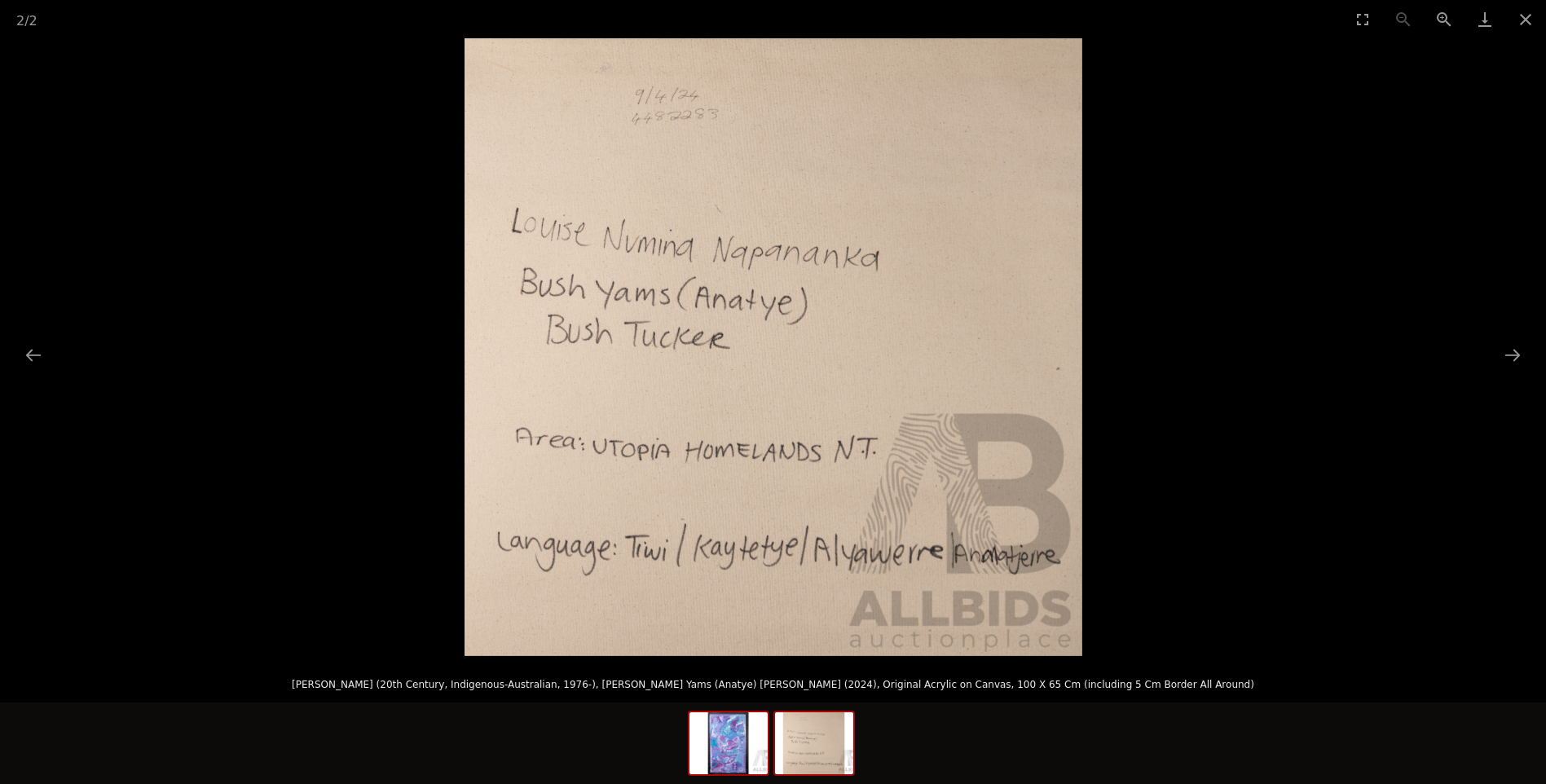
click at [746, 744] on img at bounding box center [728, 743] width 79 height 62
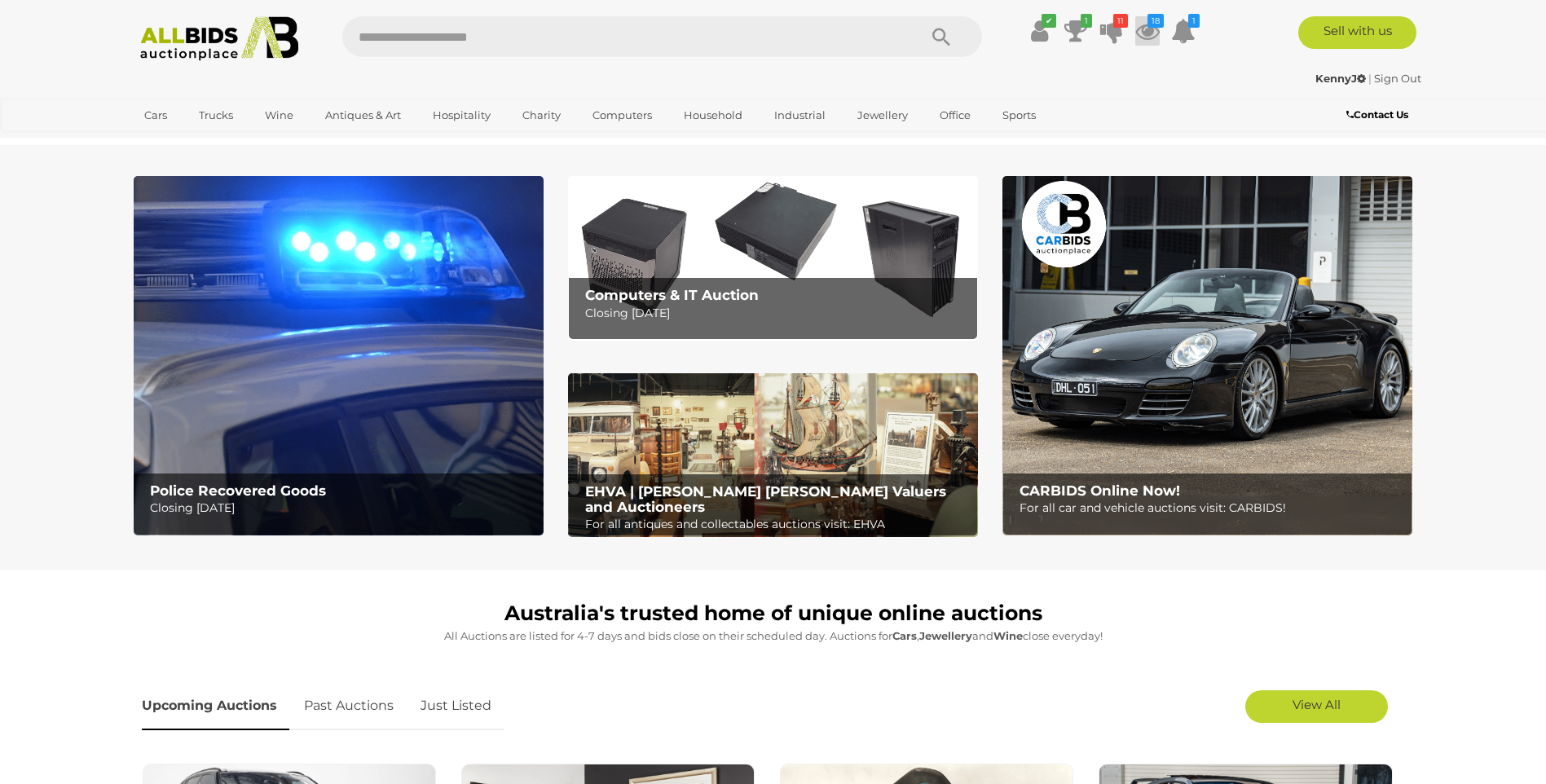
click at [1147, 31] on icon at bounding box center [1147, 30] width 25 height 29
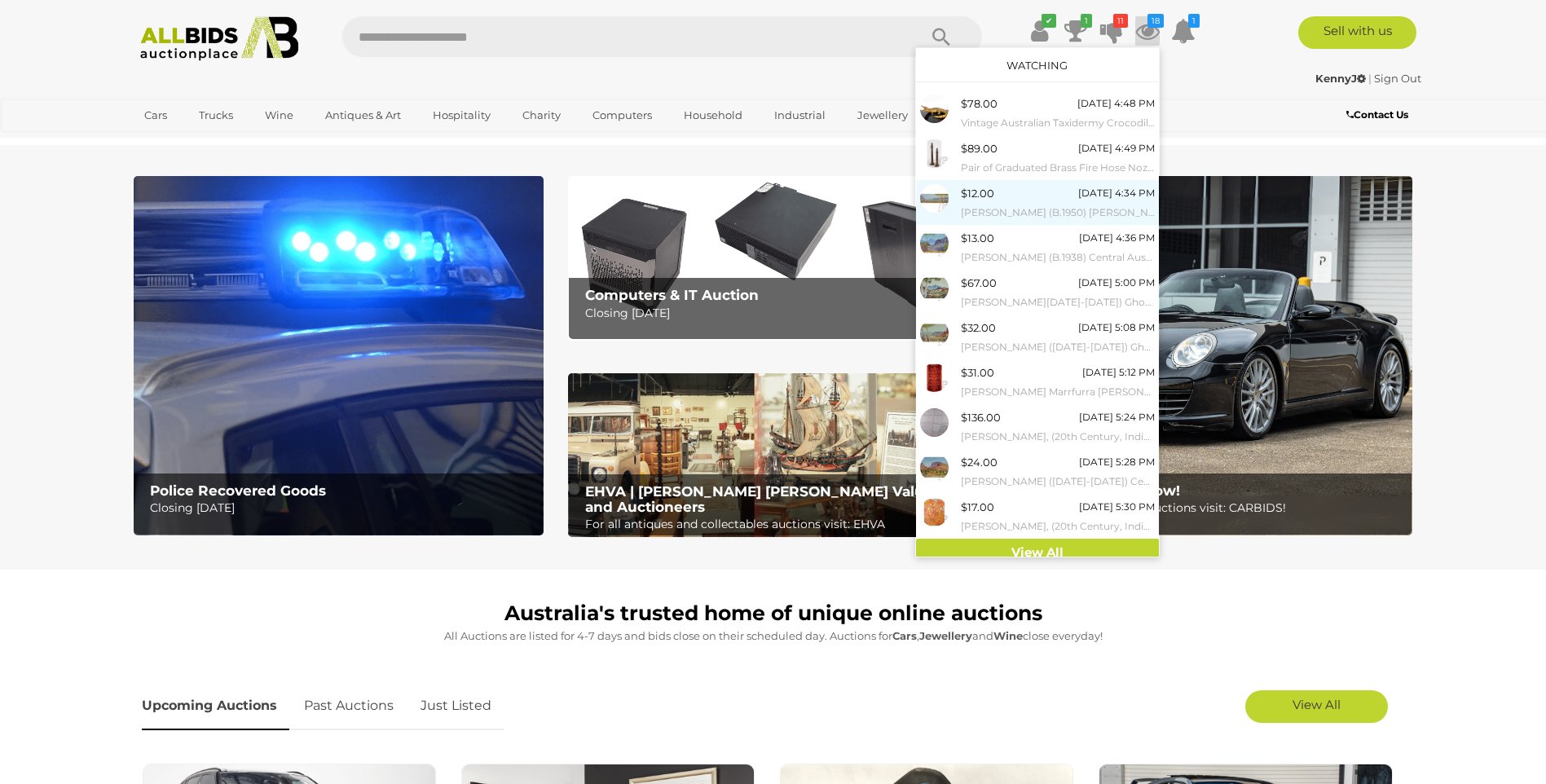
click at [964, 199] on span "$12.00" at bounding box center [977, 192] width 34 height 13
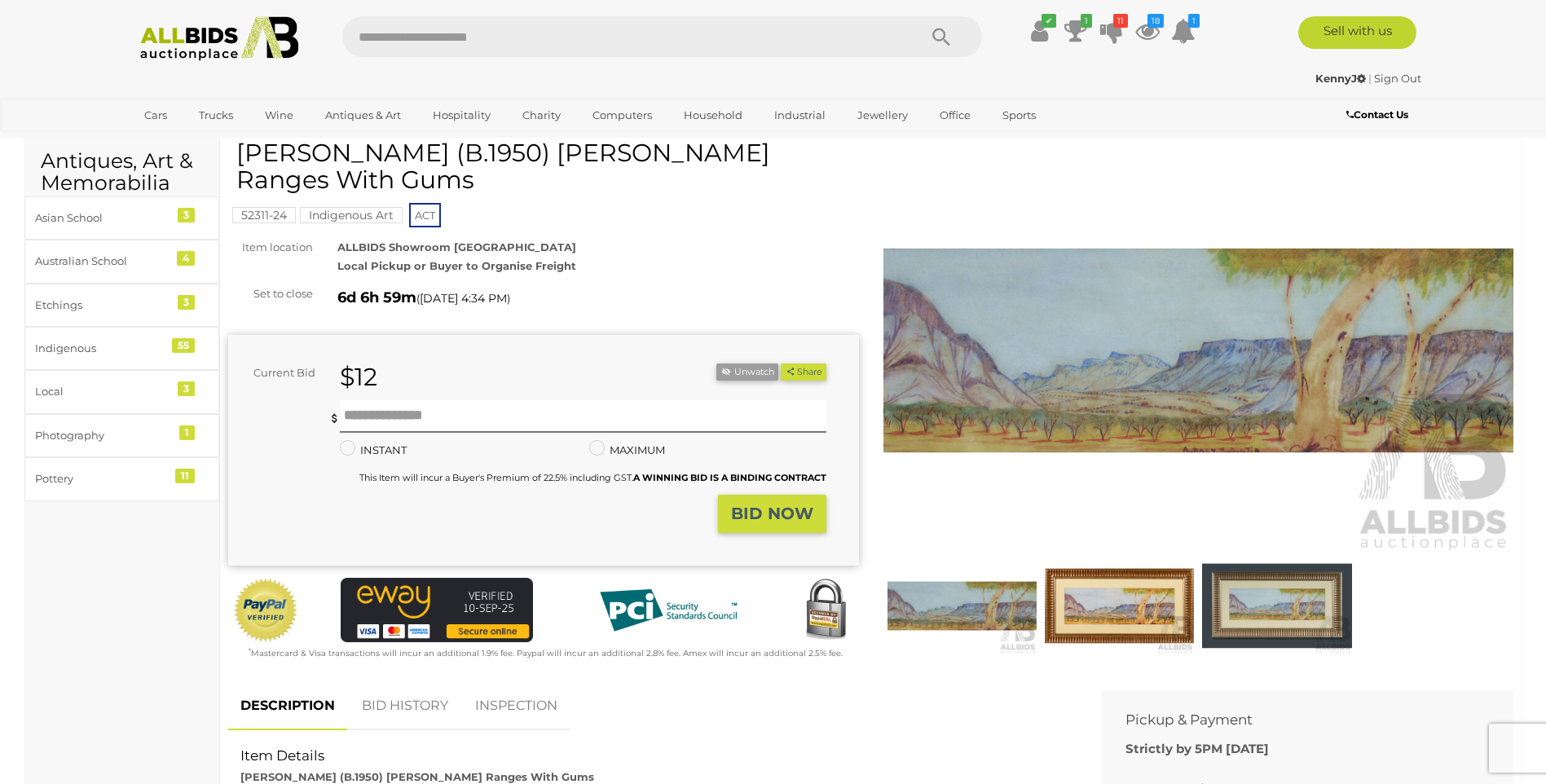
scroll to position [48, 0]
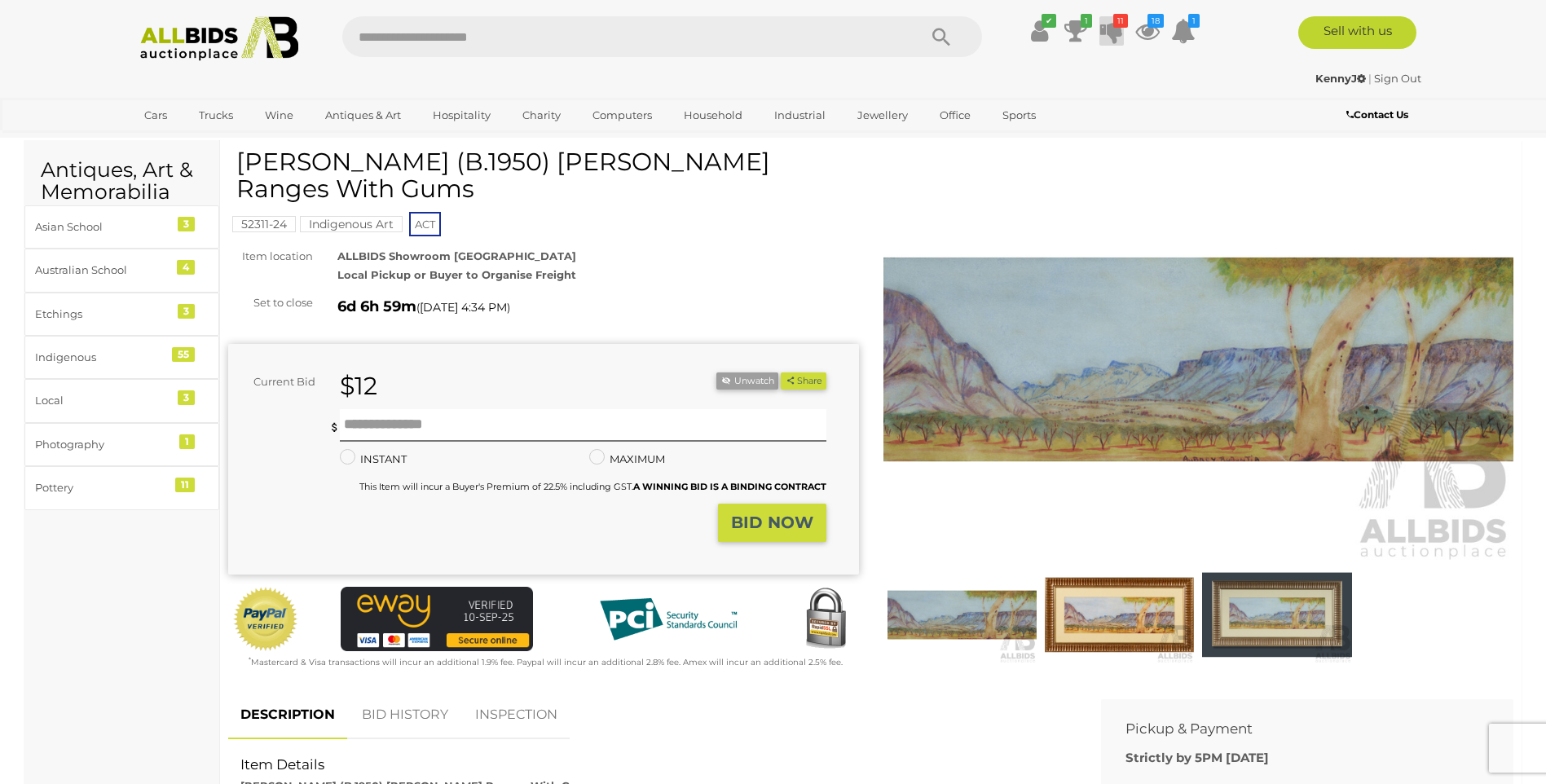
click at [1113, 31] on icon at bounding box center [1112, 30] width 23 height 29
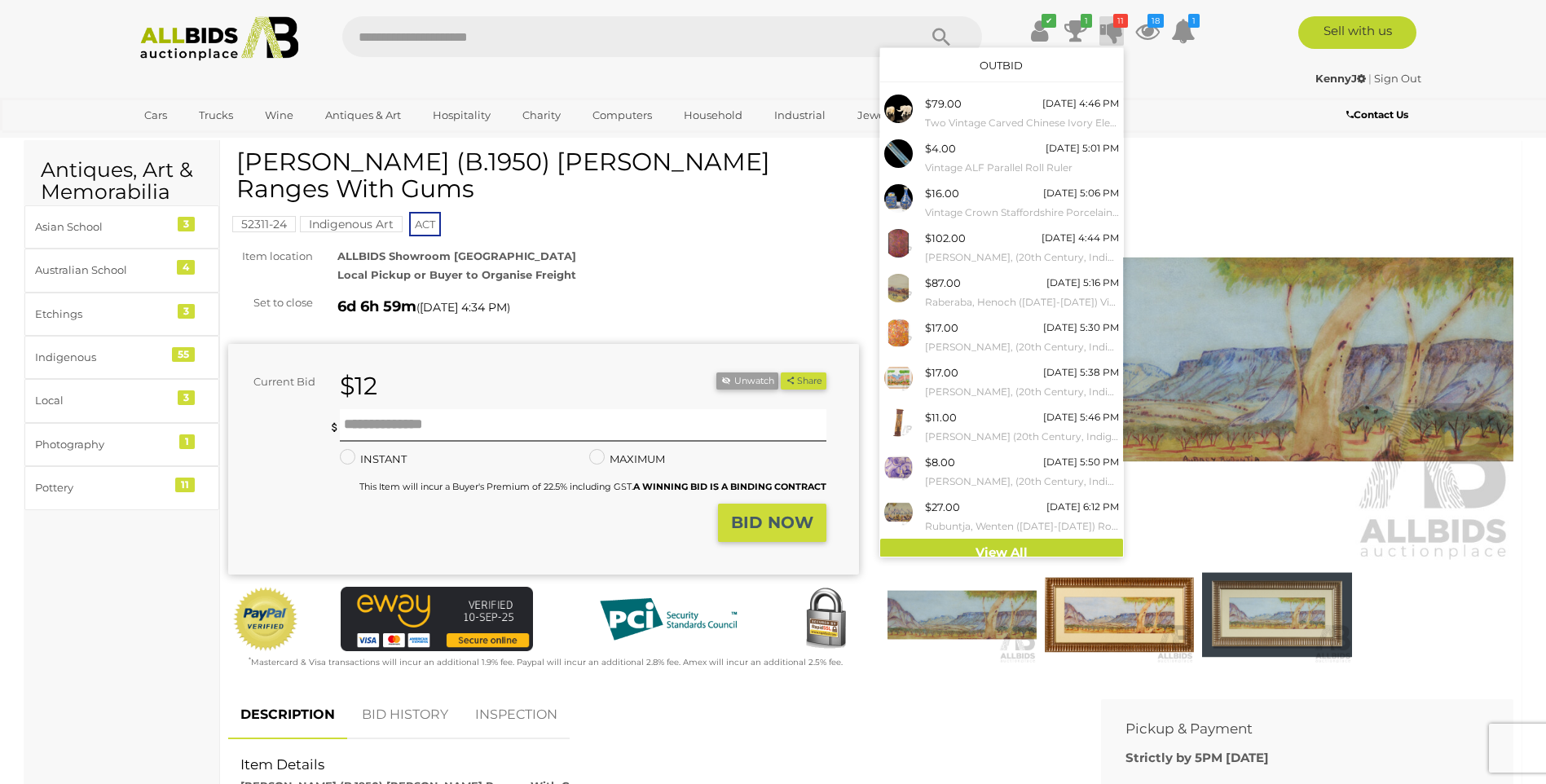
click at [1486, 43] on div "✔ Track & Trace 1 11" at bounding box center [773, 33] width 1546 height 65
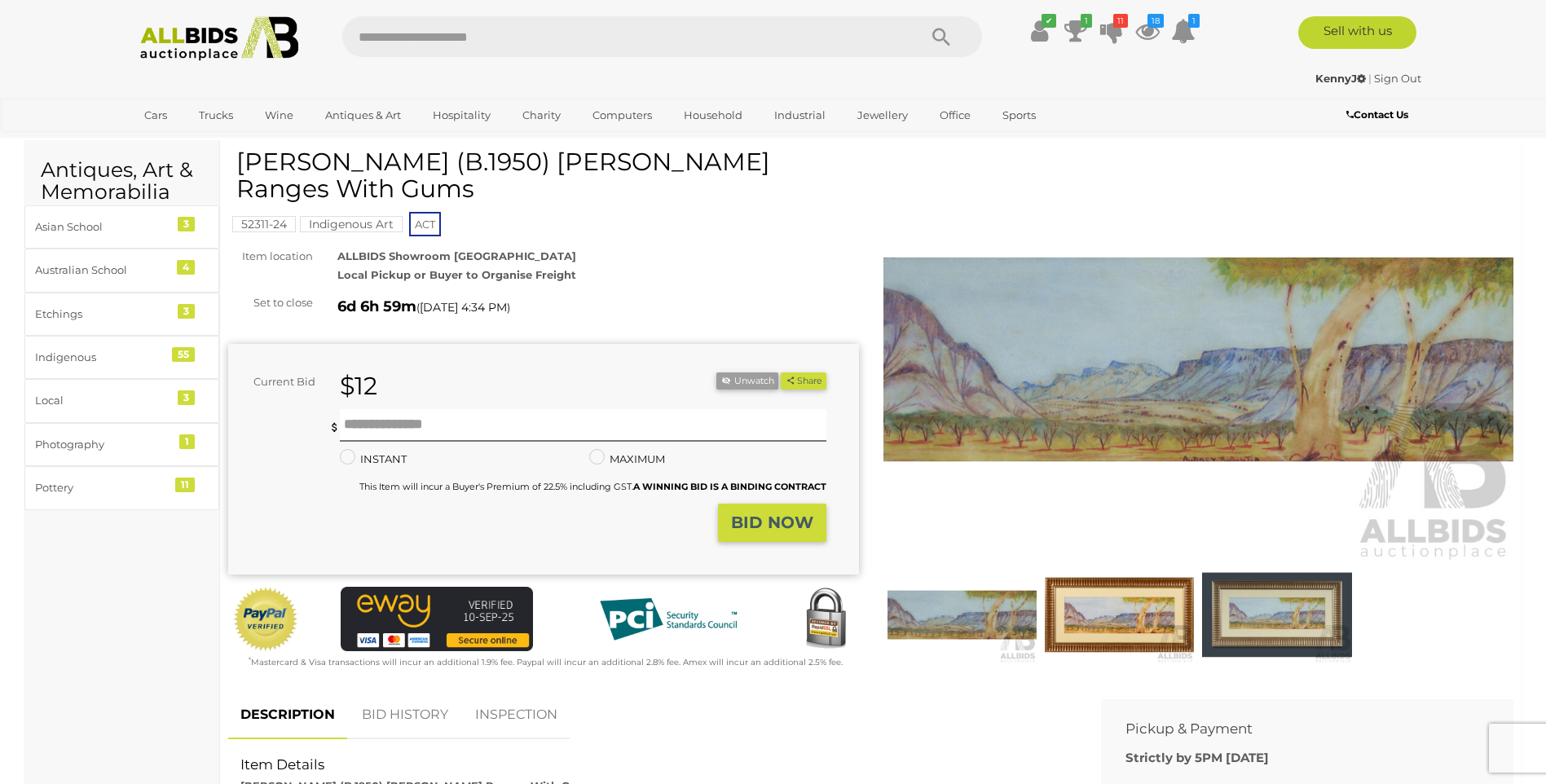
click at [1395, 78] on link "Sign Out" at bounding box center [1398, 78] width 48 height 13
